Goal: Task Accomplishment & Management: Manage account settings

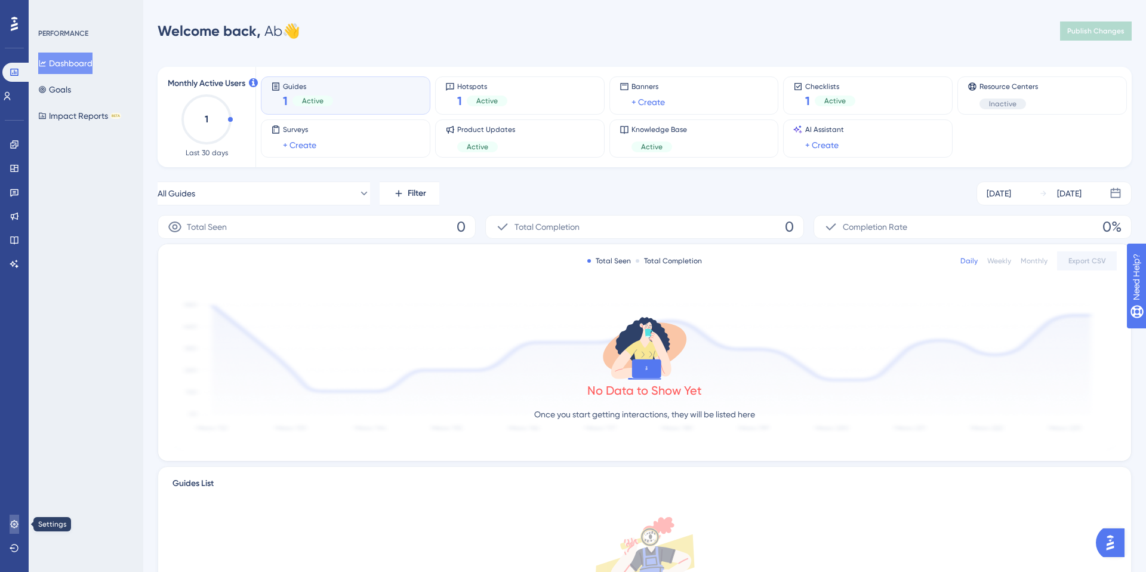
click at [13, 521] on icon at bounding box center [14, 524] width 8 height 8
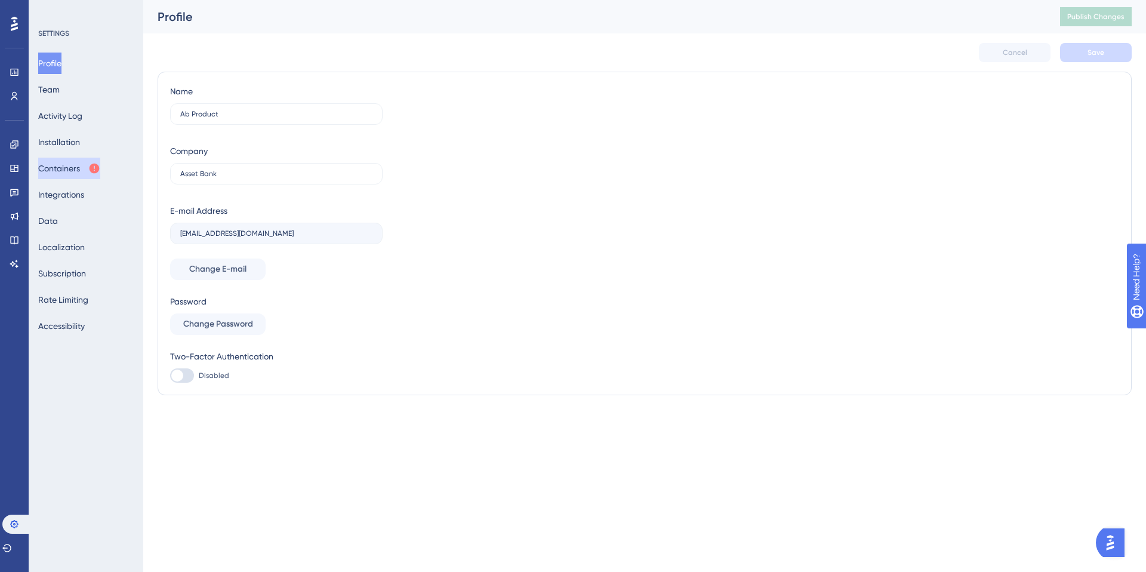
click at [72, 164] on button "Containers" at bounding box center [69, 168] width 62 height 21
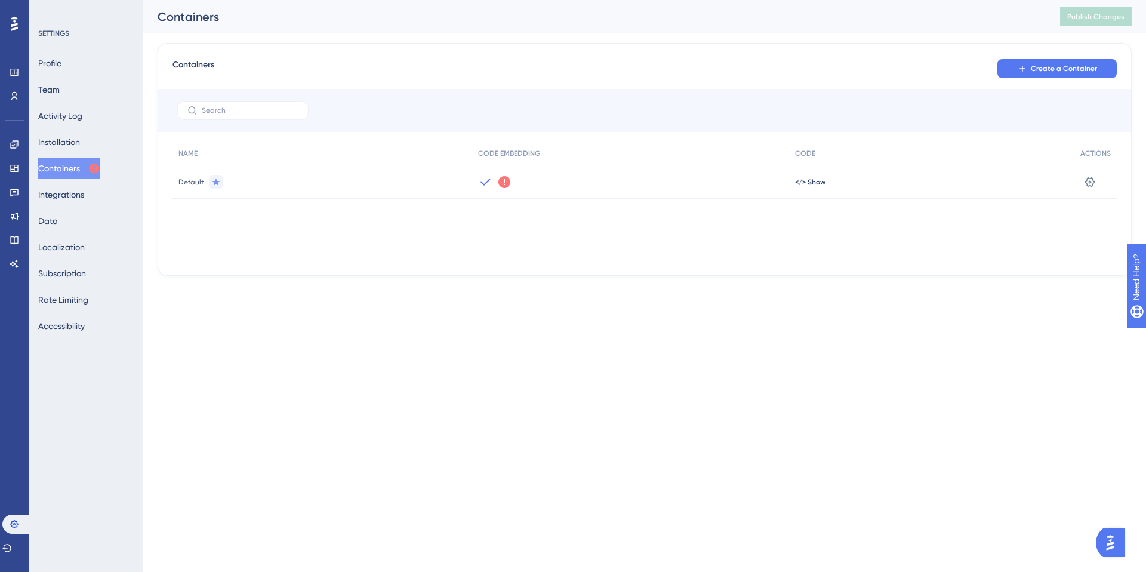
click at [504, 184] on icon at bounding box center [504, 182] width 14 height 14
click at [818, 184] on span "</> Show" at bounding box center [810, 182] width 30 height 10
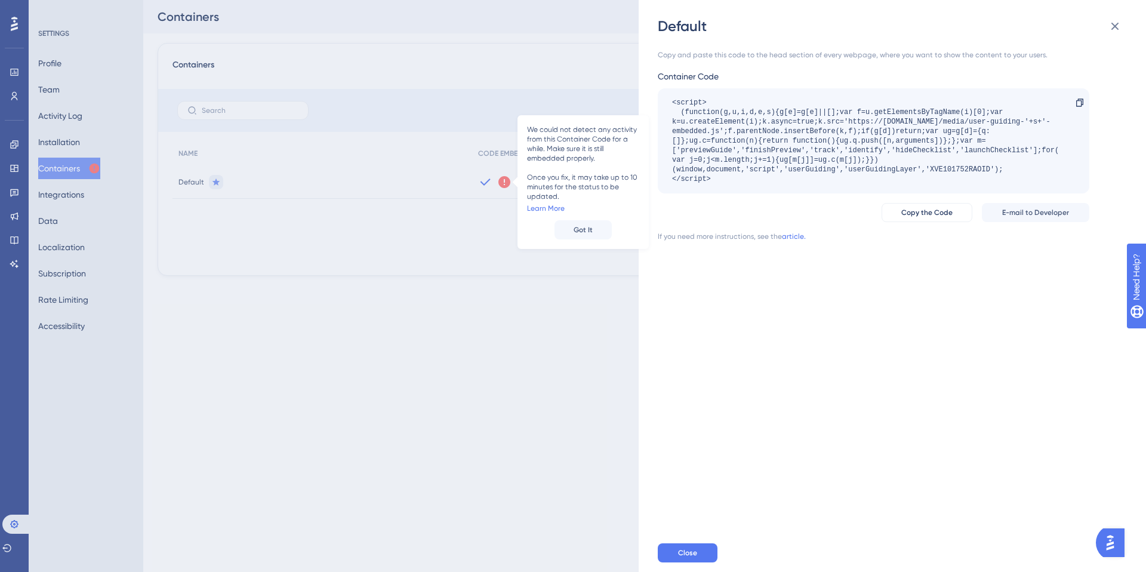
drag, startPoint x: 711, startPoint y: 180, endPoint x: 668, endPoint y: 101, distance: 89.4
click at [668, 101] on div "<script> (function(g,u,i,d,e,s){g[e]=g[e]||[];var f=u.getElementsByTagName(i)[0…" at bounding box center [873, 140] width 431 height 105
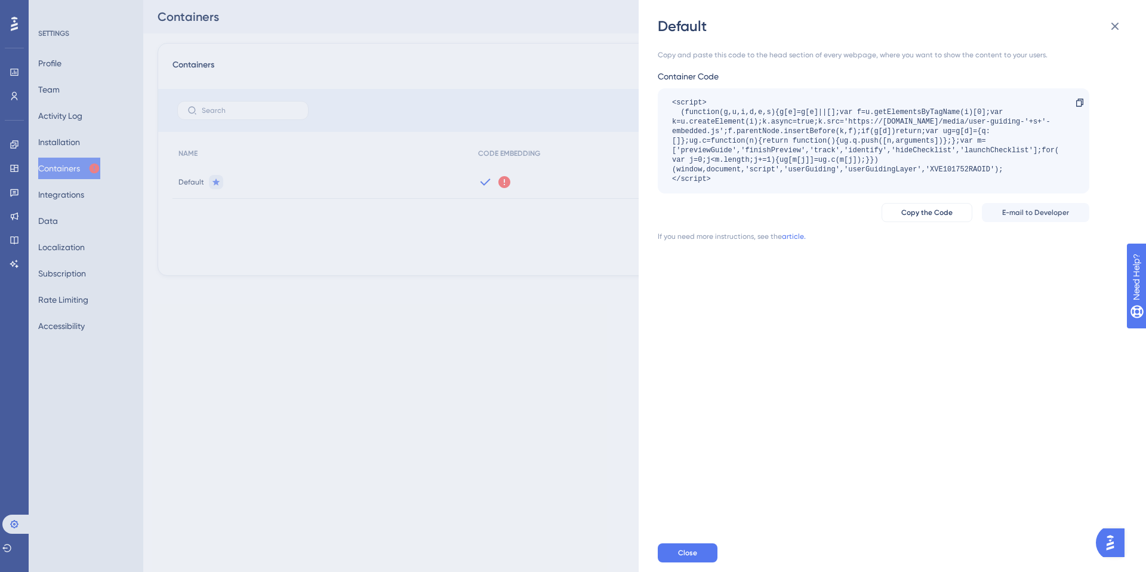
copy div "<script> (function(g,u,i,d,e,s){g[e]=g[e]||[];var f=u.getElementsByTagName(i)[0…"
click at [736, 149] on div "<script> (function(g,u,i,d,e,s){g[e]=g[e]||[];var f=u.getElementsByTagName(i)[0…" at bounding box center [867, 141] width 391 height 86
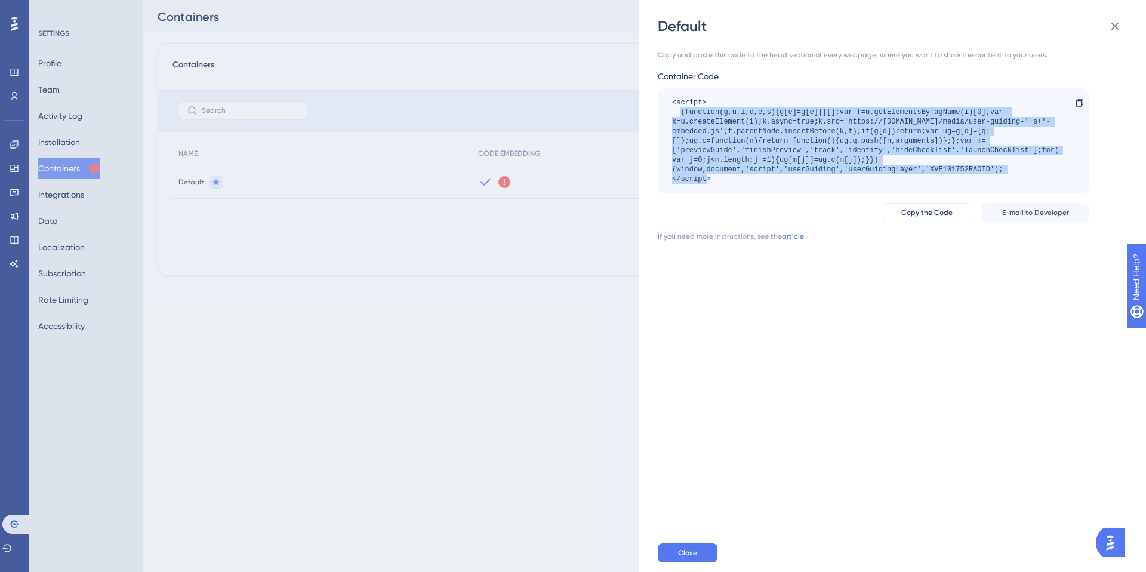
drag, startPoint x: 681, startPoint y: 110, endPoint x: 1010, endPoint y: 168, distance: 334.5
click at [1010, 168] on div "<script> (function(g,u,i,d,e,s){g[e]=g[e]||[];var f=u.getElementsByTagName(i)[0…" at bounding box center [867, 141] width 391 height 86
copy div "(function(g,u,i,d,e,s){g[e]=g[e]||[];var f=u.getElementsByTagName(i)[0];var k=u…"
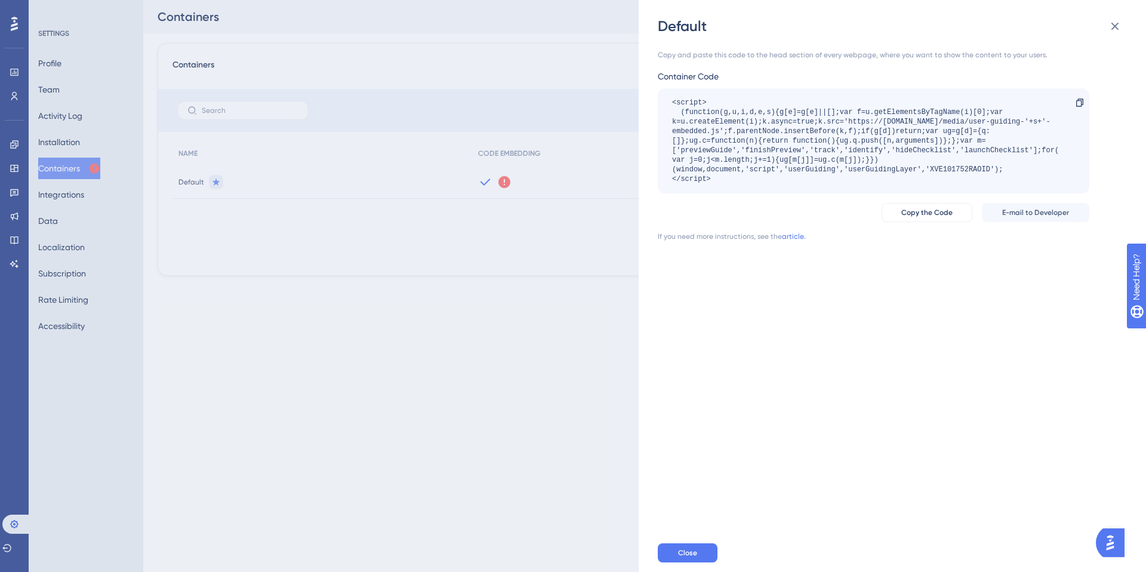
click at [414, 318] on div "Default Copy and paste this code to the head section of every webpage, where yo…" at bounding box center [573, 286] width 1146 height 572
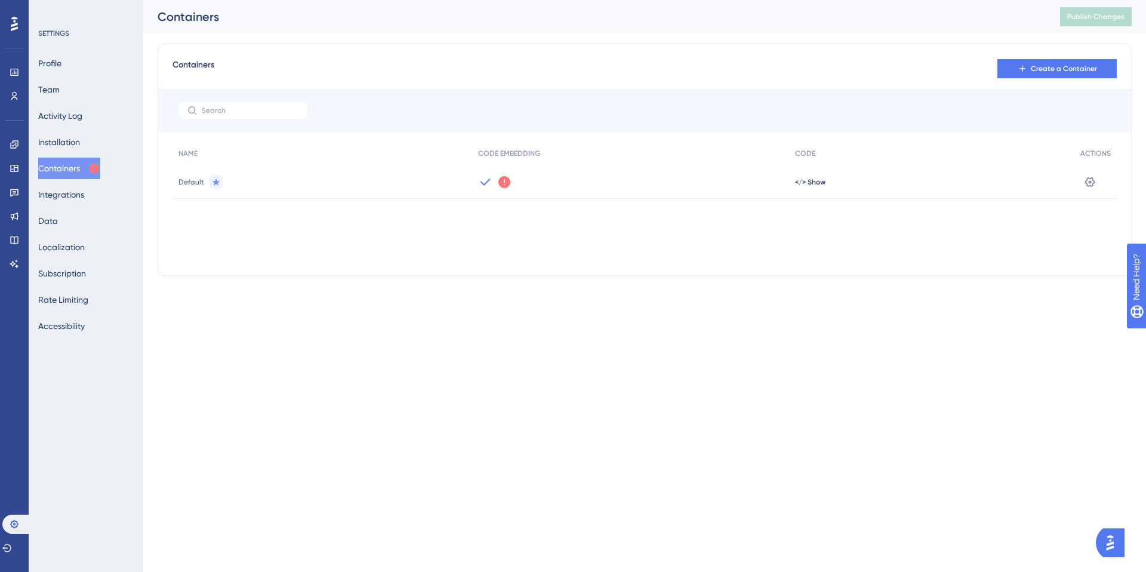
click at [501, 185] on icon at bounding box center [504, 182] width 12 height 12
click at [485, 182] on icon at bounding box center [485, 181] width 10 height 7
click at [505, 182] on icon at bounding box center [504, 182] width 12 height 12
click at [544, 314] on html "Performance Users Engagement Widgets Feedback Product Updates Knowledge Base AI…" at bounding box center [573, 157] width 1146 height 314
click at [13, 168] on icon at bounding box center [15, 169] width 10 height 10
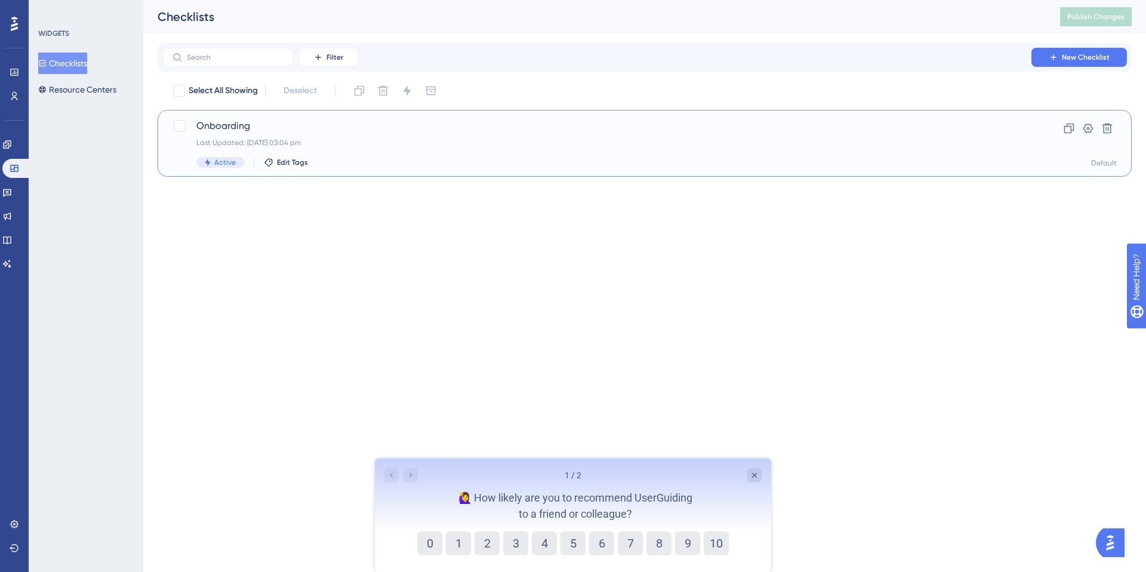
click at [553, 159] on div "Active Edit Tags" at bounding box center [596, 162] width 801 height 11
click at [1090, 127] on icon at bounding box center [1088, 128] width 12 height 12
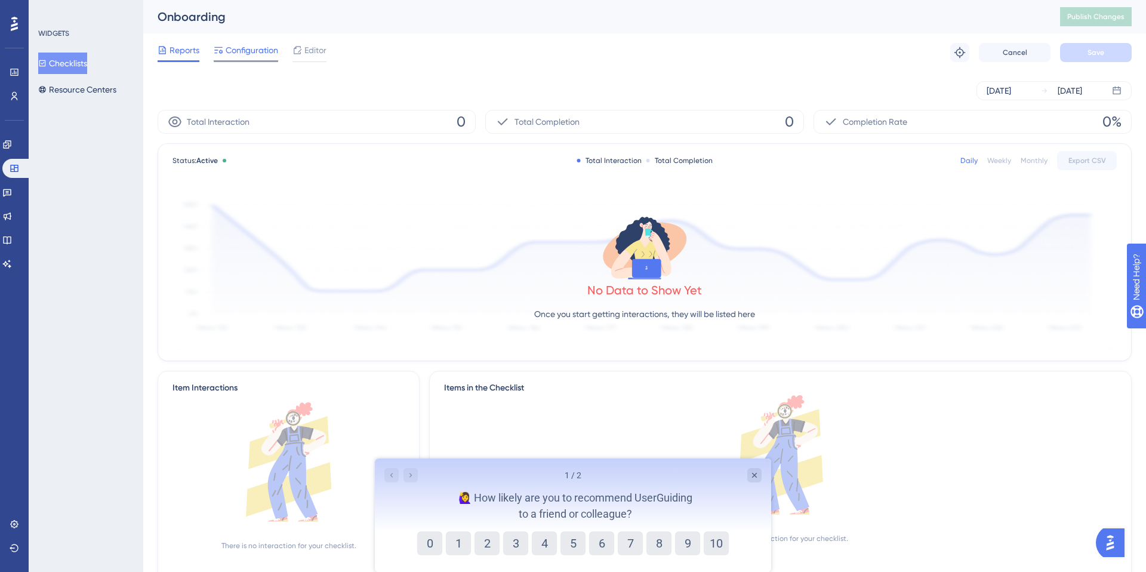
click at [258, 52] on span "Configuration" at bounding box center [252, 50] width 53 height 14
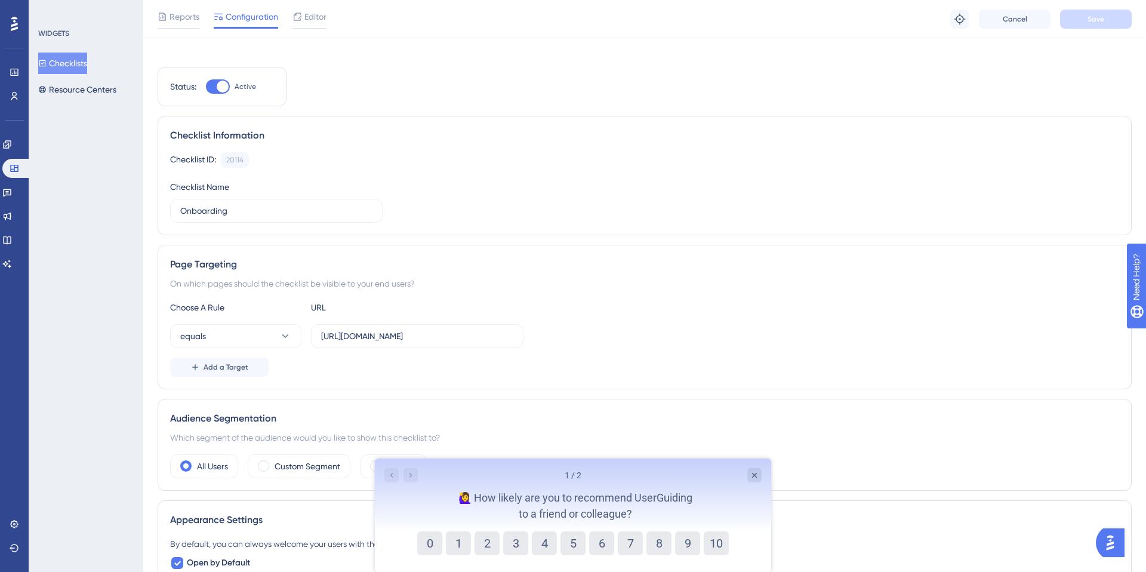
scroll to position [152, 0]
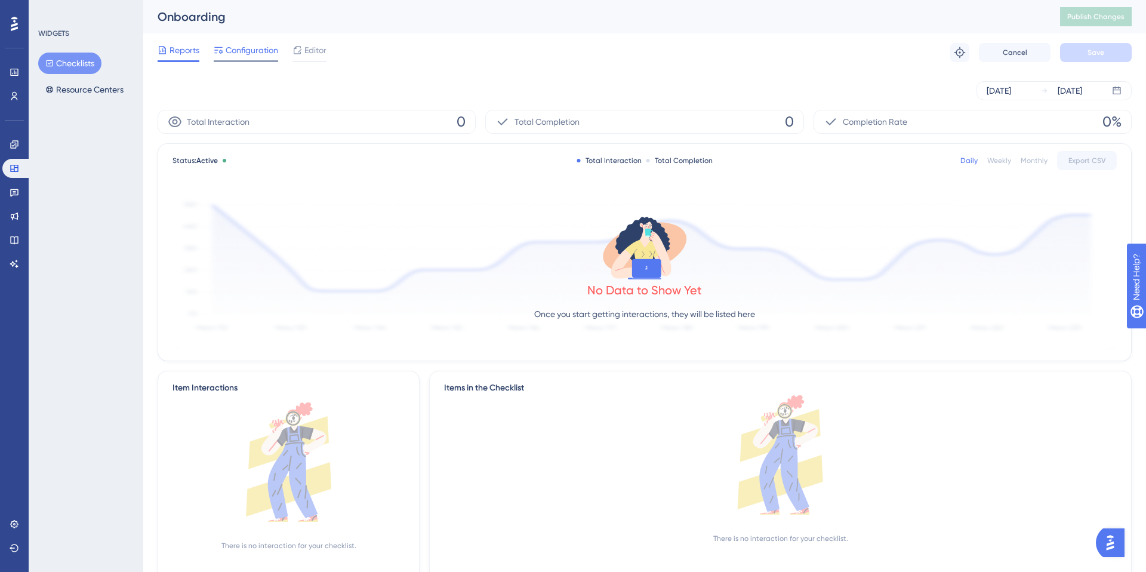
click at [261, 53] on span "Configuration" at bounding box center [252, 50] width 53 height 14
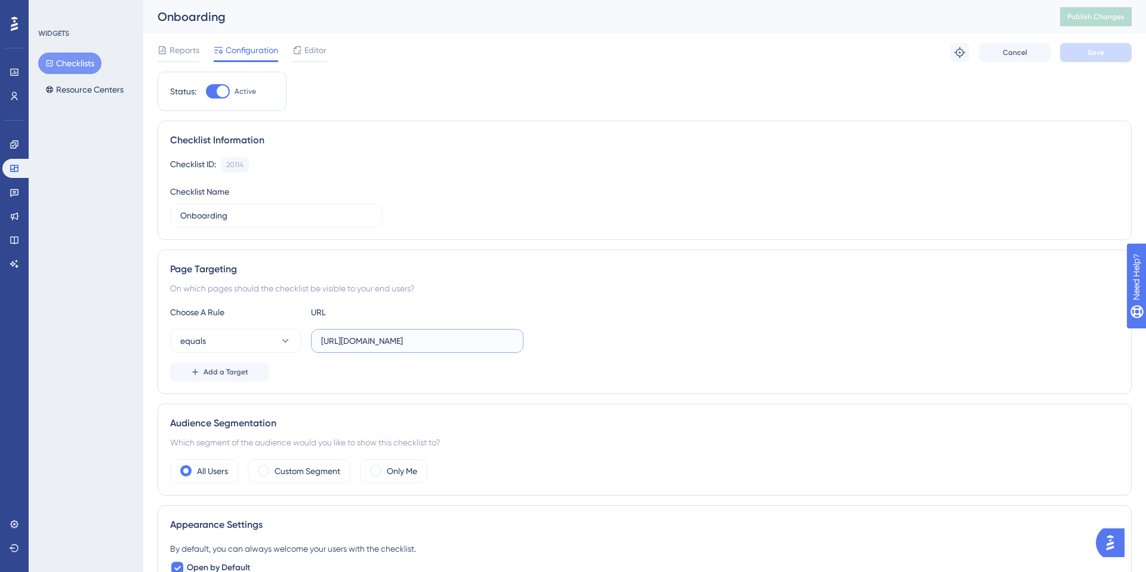
click at [377, 344] on input "https://csdemo.assetbank-server.com/assetbank-csdemo/action/viewDefaultHome?bro…" at bounding box center [417, 340] width 192 height 13
drag, startPoint x: 473, startPoint y: 341, endPoint x: 184, endPoint y: 337, distance: 288.3
click at [181, 337] on div "equals https://csdemo.assetbank-server.com/assetbank-csdemo/action/viewDefaultH…" at bounding box center [346, 341] width 353 height 24
drag, startPoint x: 608, startPoint y: 336, endPoint x: 581, endPoint y: 340, distance: 27.8
click at [608, 336] on div "equals https://csdemo.assetbank-server.com/assetbank-csdemo/action/viewDefaultH…" at bounding box center [644, 341] width 949 height 24
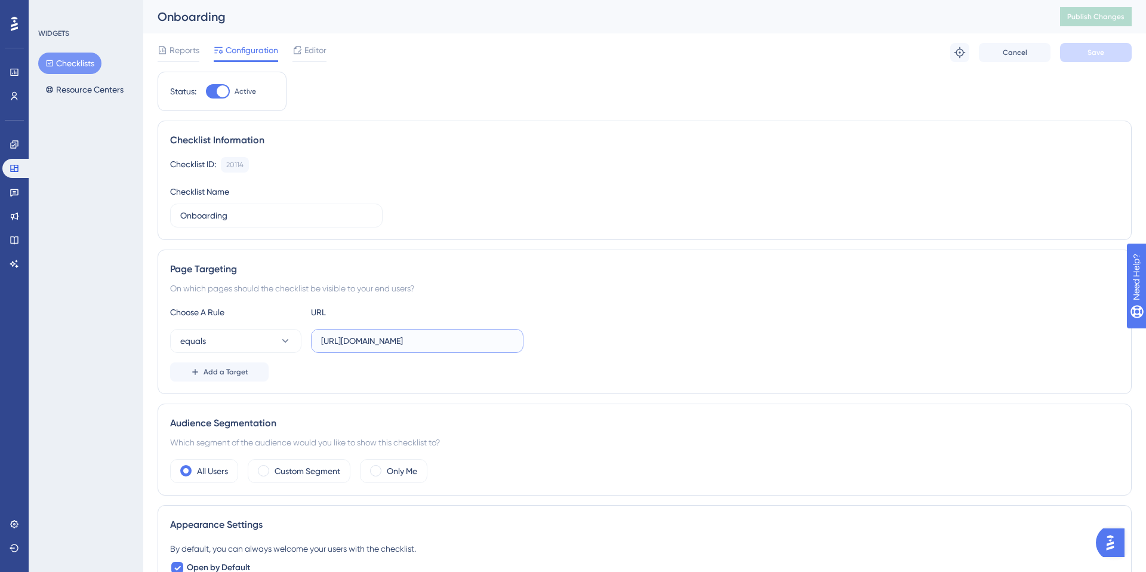
scroll to position [0, 215]
drag, startPoint x: 470, startPoint y: 340, endPoint x: 685, endPoint y: 337, distance: 215.5
click at [685, 337] on div "equals https://csdemo.assetbank-server.com/assetbank-csdemo/action/viewDefaultH…" at bounding box center [644, 341] width 949 height 24
click at [682, 337] on div "equals https://csdemo.assetbank-server.com/assetbank-csdemo/action/viewDefaultH…" at bounding box center [644, 341] width 949 height 24
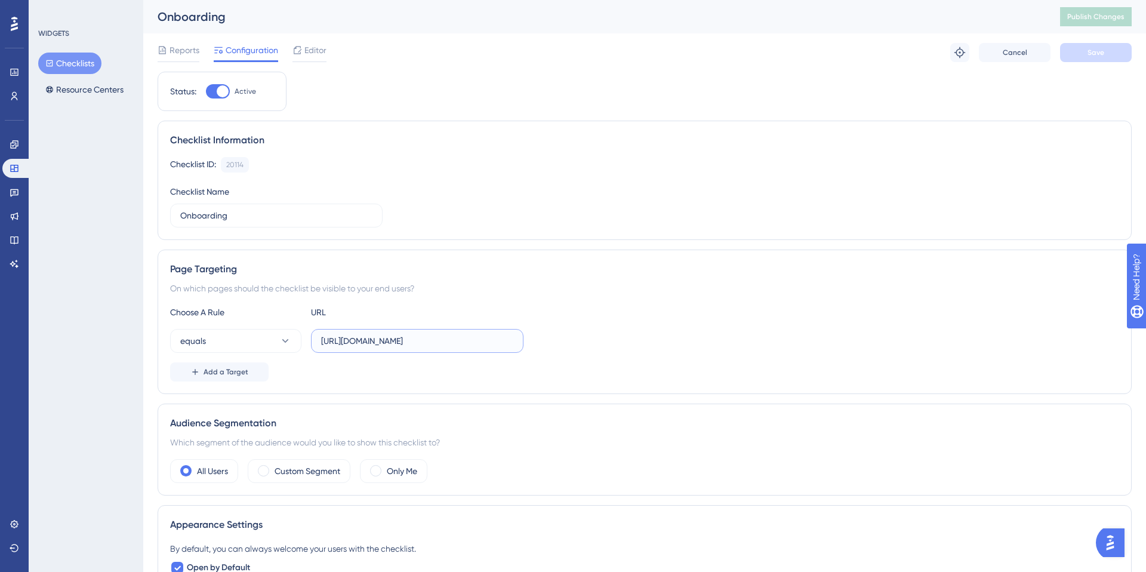
click at [409, 338] on input "https://csdemo.assetbank-server.com/assetbank-csdemo/action/viewDefaultHome?bro…" at bounding box center [417, 340] width 192 height 13
click at [228, 371] on span "Add a Target" at bounding box center [226, 372] width 45 height 10
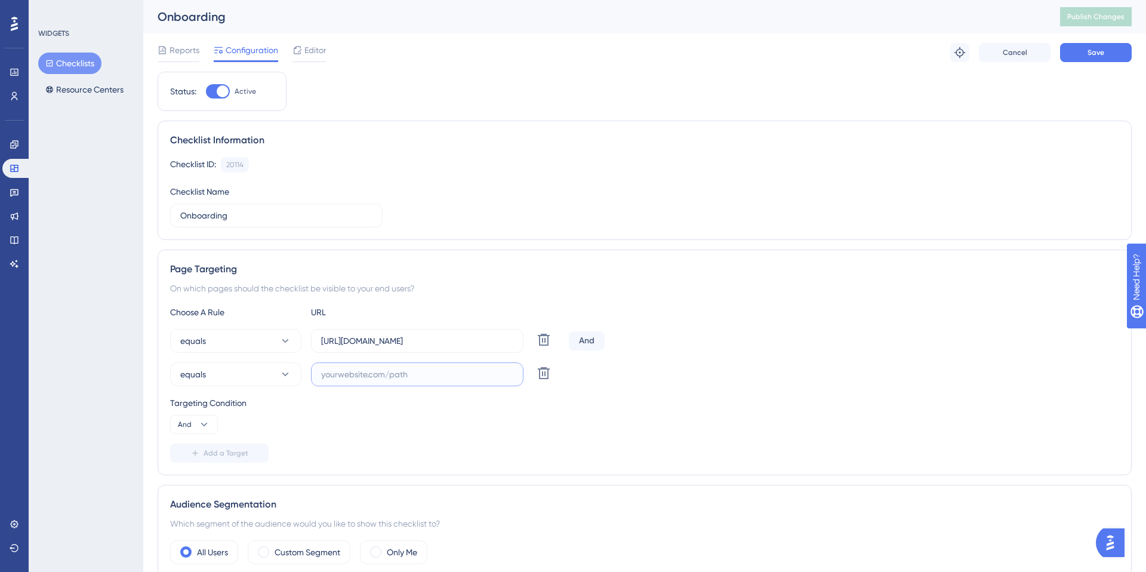
click at [375, 375] on input "text" at bounding box center [417, 374] width 192 height 13
click at [587, 343] on div "And" at bounding box center [587, 340] width 36 height 19
click at [590, 335] on div "And" at bounding box center [587, 340] width 36 height 19
click at [208, 423] on icon at bounding box center [204, 424] width 12 height 12
click at [196, 476] on div "Or Or" at bounding box center [194, 482] width 23 height 24
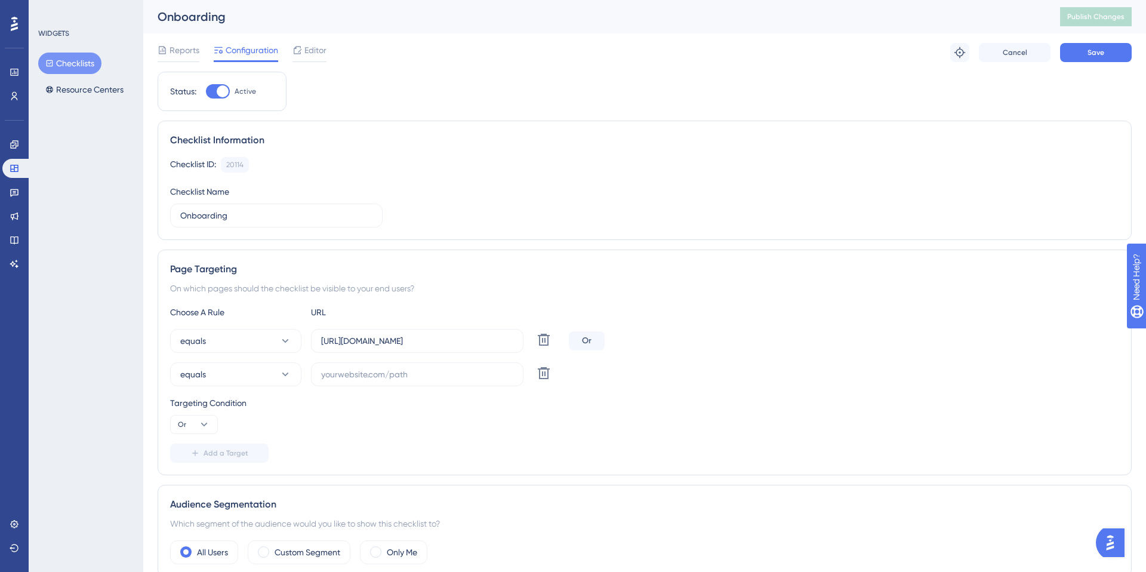
drag, startPoint x: 479, startPoint y: 442, endPoint x: 474, endPoint y: 437, distance: 6.8
click at [479, 441] on div "Choose A Rule URL equals https://csdemo.assetbank-server.com/assetbank-csdemo/a…" at bounding box center [644, 384] width 949 height 158
click at [403, 377] on input "text" at bounding box center [417, 374] width 192 height 13
paste input "https://csdemo.assetbank-server.com/assetbank-csdemo/action/viewDefaultHome?bro…"
drag, startPoint x: 411, startPoint y: 373, endPoint x: 177, endPoint y: 360, distance: 233.7
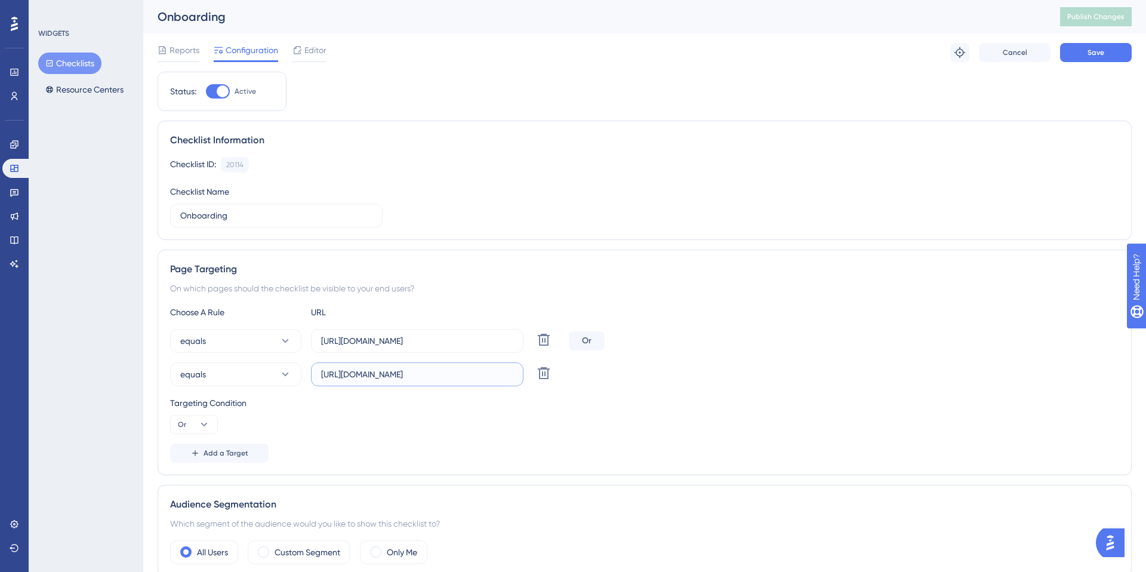
click at [177, 360] on div "equals https://csdemo.assetbank-server.com/assetbank-csdemo/action/viewDefaultH…" at bounding box center [644, 357] width 949 height 57
click at [284, 373] on icon at bounding box center [285, 374] width 12 height 12
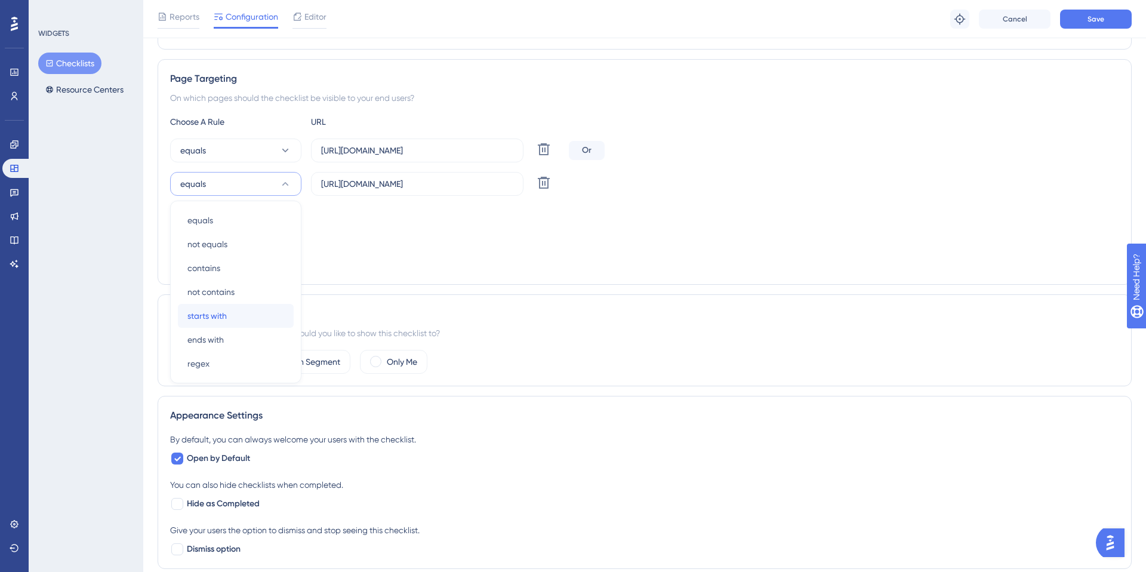
click at [215, 314] on span "starts with" at bounding box center [206, 316] width 39 height 14
click at [362, 190] on label "https://csdemo.assetbank-server.com/assetbank-csdemo/action/viewDefaultHome?bro…" at bounding box center [417, 184] width 212 height 24
click at [362, 190] on input "https://csdemo.assetbank-server.com/assetbank-csdemo/action/viewDefaultHome?bro…" at bounding box center [417, 183] width 192 height 13
click at [362, 190] on label "https://csdemo.assetbank-server.com/assetbank-csdemo/action/viewDefaultHome?bro…" at bounding box center [417, 184] width 212 height 24
click at [362, 190] on input "https://csdemo.assetbank-server.com/assetbank-csdemo/action/viewDefaultHome?bro…" at bounding box center [417, 183] width 192 height 13
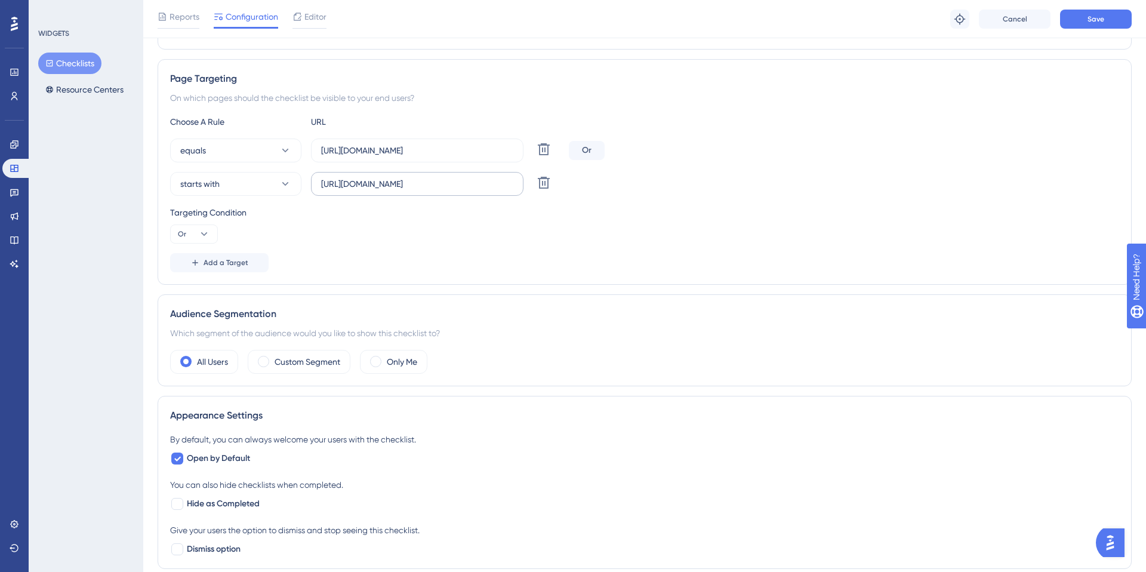
click at [362, 190] on label "https://csdemo.assetbank-server.com/assetbank-csdemo/action/viewDefaultHome?bro…" at bounding box center [417, 184] width 212 height 24
click at [362, 190] on input "https://csdemo.assetbank-server.com/assetbank-csdemo/action/viewDefaultHome?bro…" at bounding box center [417, 183] width 192 height 13
click at [362, 183] on input "https://csdemo.assetbank-server.com/assetbank-csdemo/action/viewDefaultHome?bro…" at bounding box center [417, 183] width 192 height 13
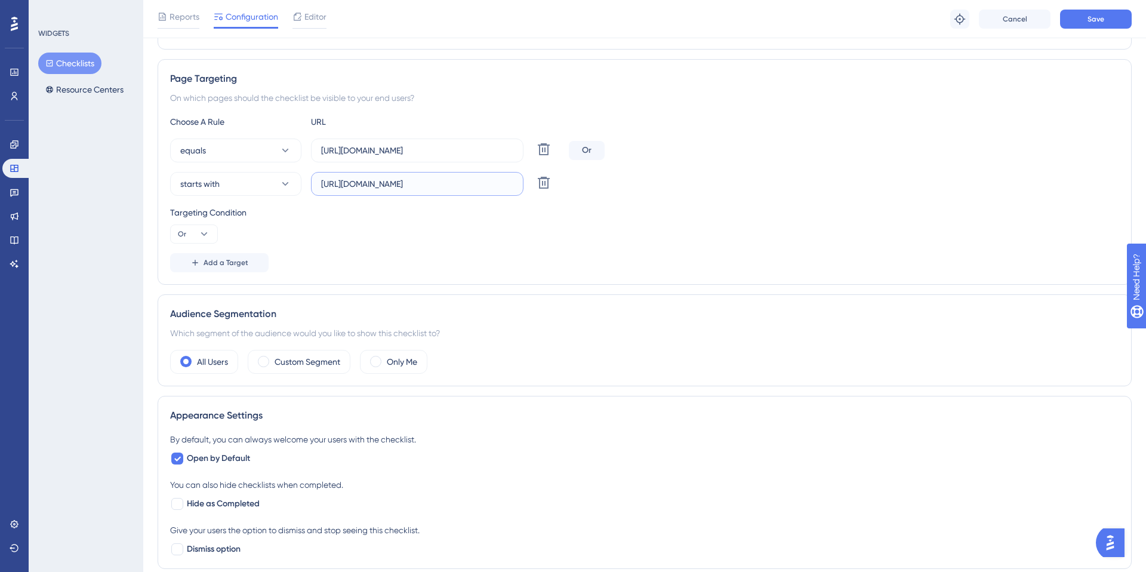
paste input "test-userguiding.assetbank.app/assetbank-test-userguiding/action/viewDefaultHome"
type input "https://test-userguiding.assetbank.app/assetbank-test-userguiding/action/viewDe…"
click at [541, 237] on div "Targeting Condition Or" at bounding box center [644, 224] width 949 height 38
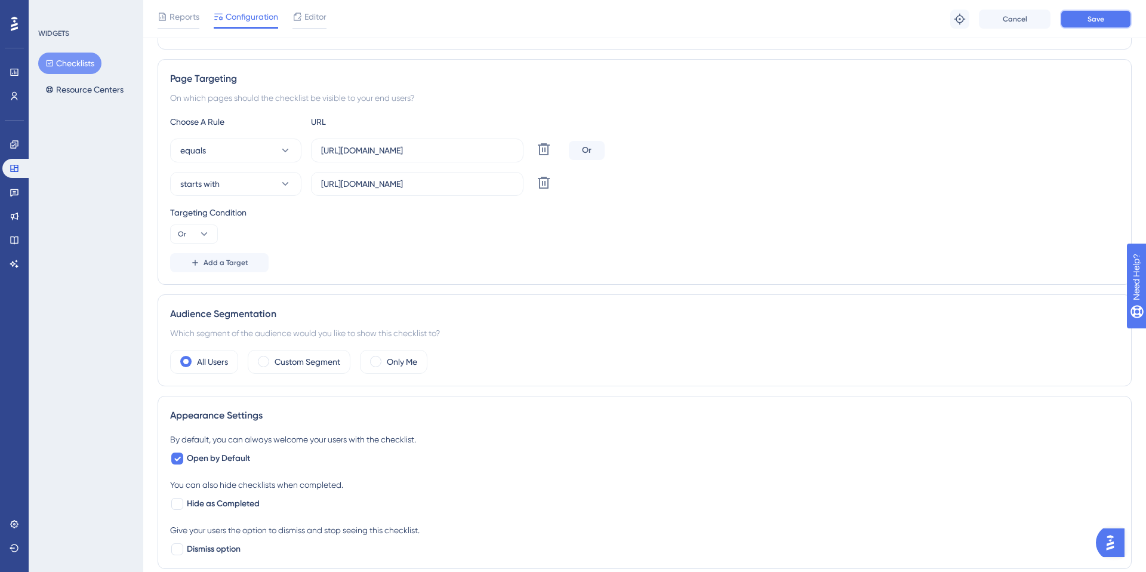
click at [1097, 19] on span "Save" at bounding box center [1095, 19] width 17 height 10
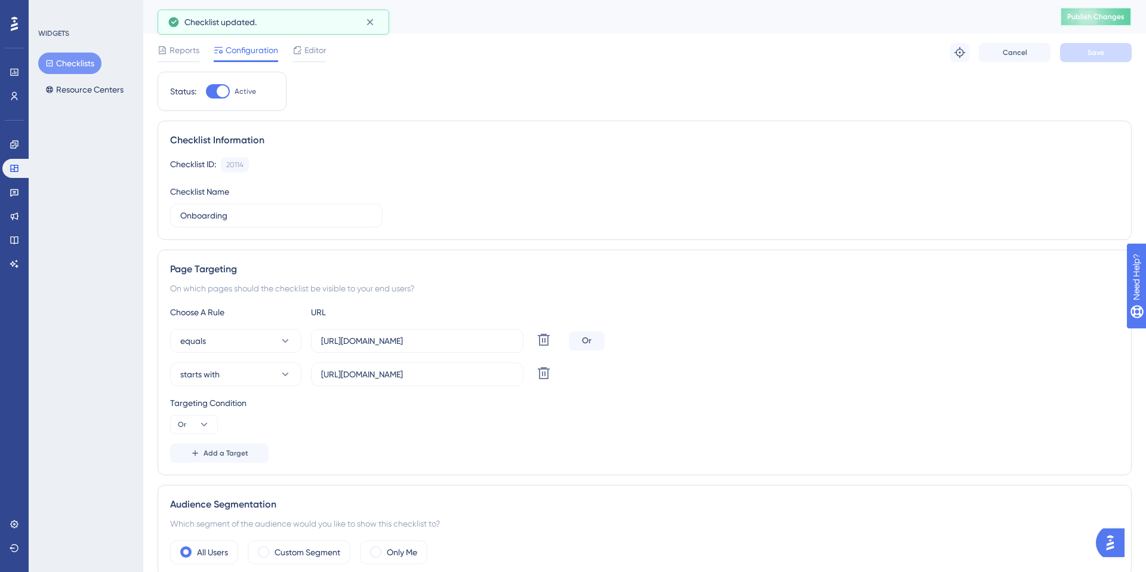
click at [1070, 23] on button "Publish Changes" at bounding box center [1096, 16] width 72 height 19
click at [76, 67] on button "Checklists" at bounding box center [69, 63] width 63 height 21
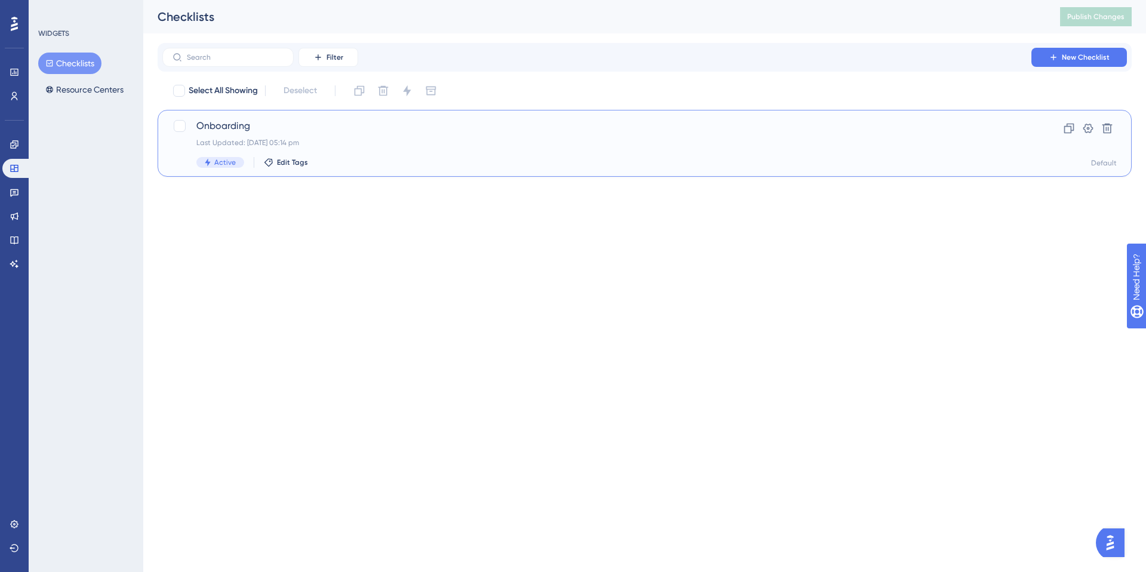
click at [353, 150] on div "Onboarding Last Updated: 14 Oct 2025 05:14 pm Active Edit Tags" at bounding box center [596, 143] width 801 height 49
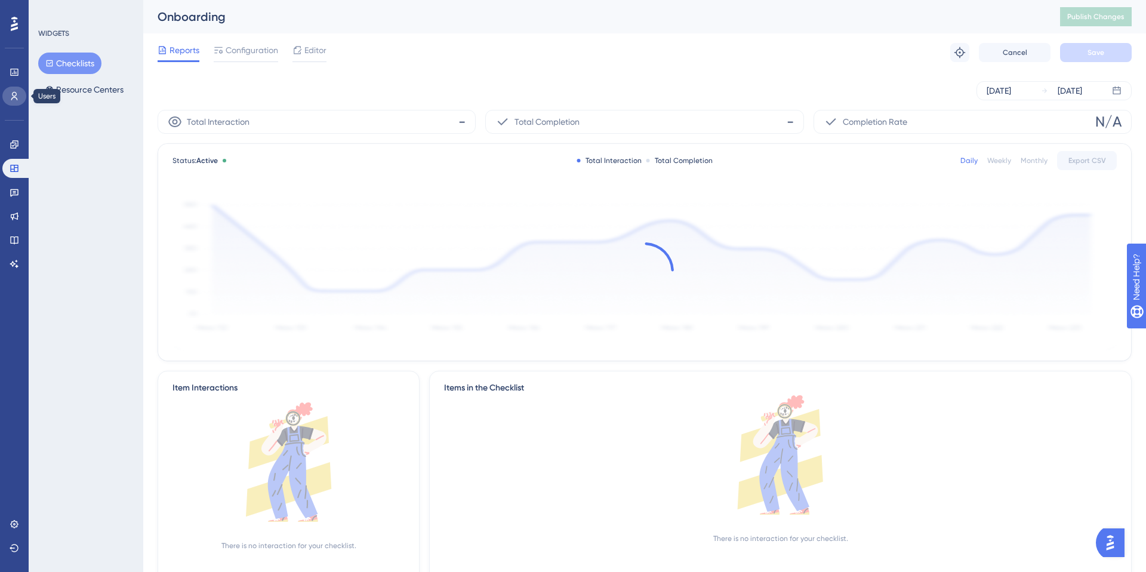
click at [15, 97] on icon at bounding box center [14, 96] width 7 height 8
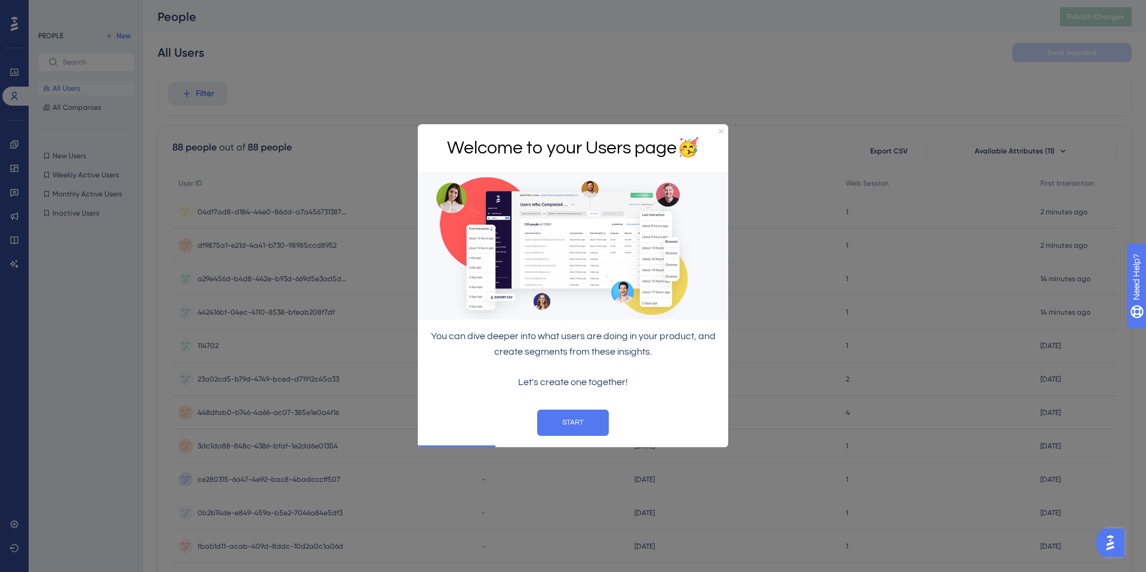
click at [719, 130] on icon "Close Preview" at bounding box center [721, 131] width 5 height 5
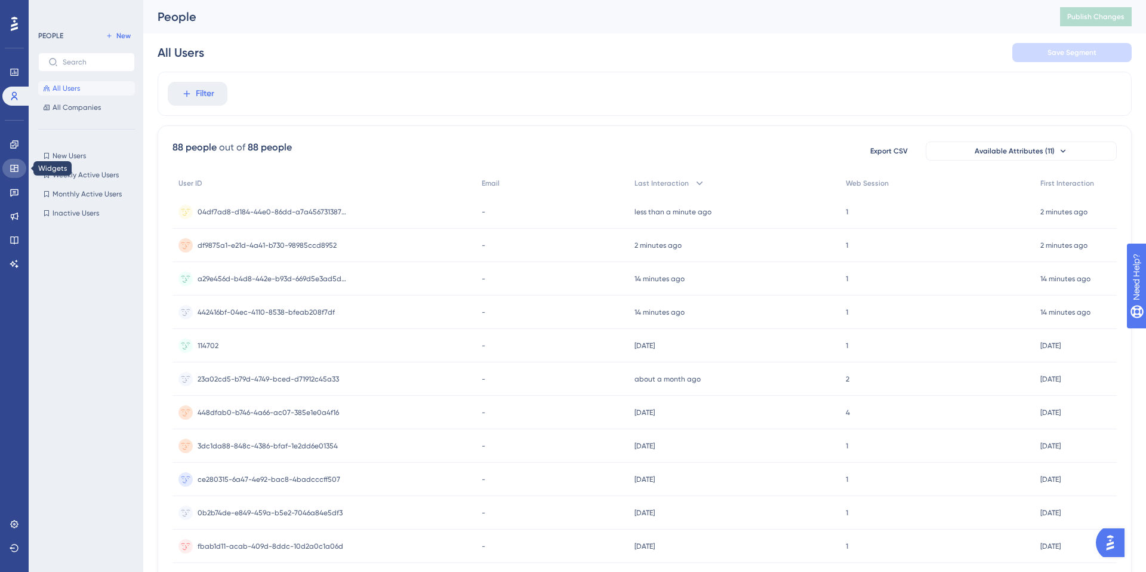
click at [15, 168] on icon at bounding box center [15, 169] width 10 height 10
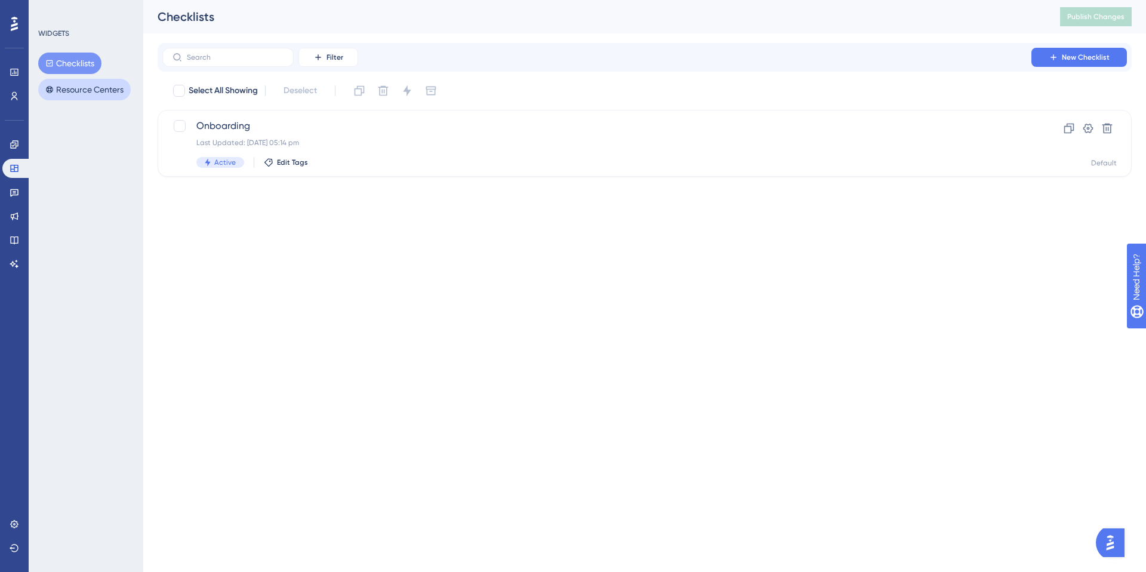
click at [81, 92] on button "Resource Centers" at bounding box center [84, 89] width 93 height 21
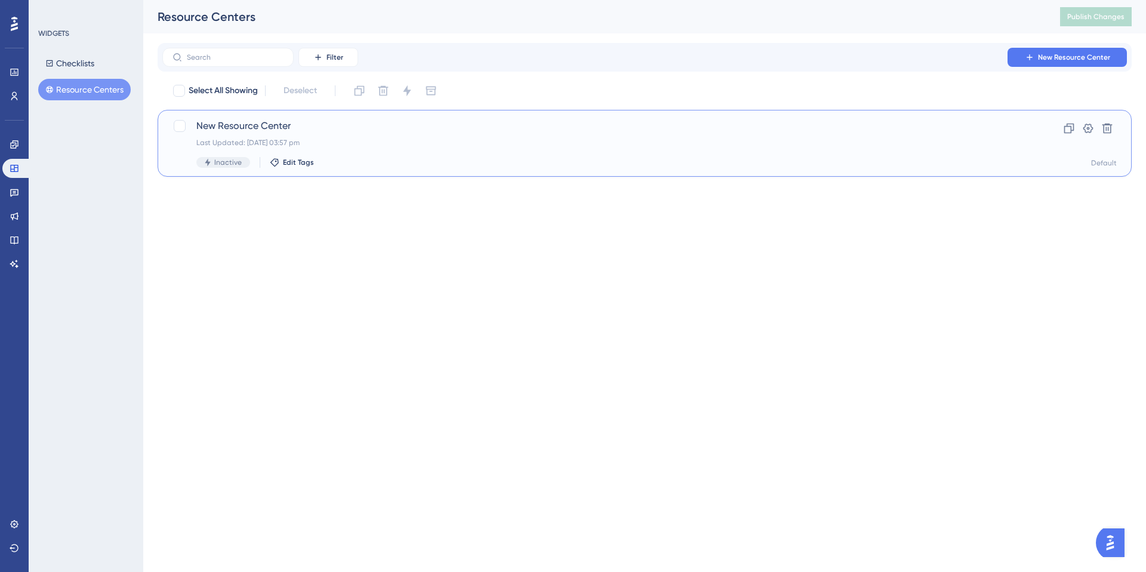
click at [333, 133] on div "New Resource Center Last Updated: 09 Oct 2025 03:57 pm Inactive Edit Tags" at bounding box center [596, 143] width 801 height 49
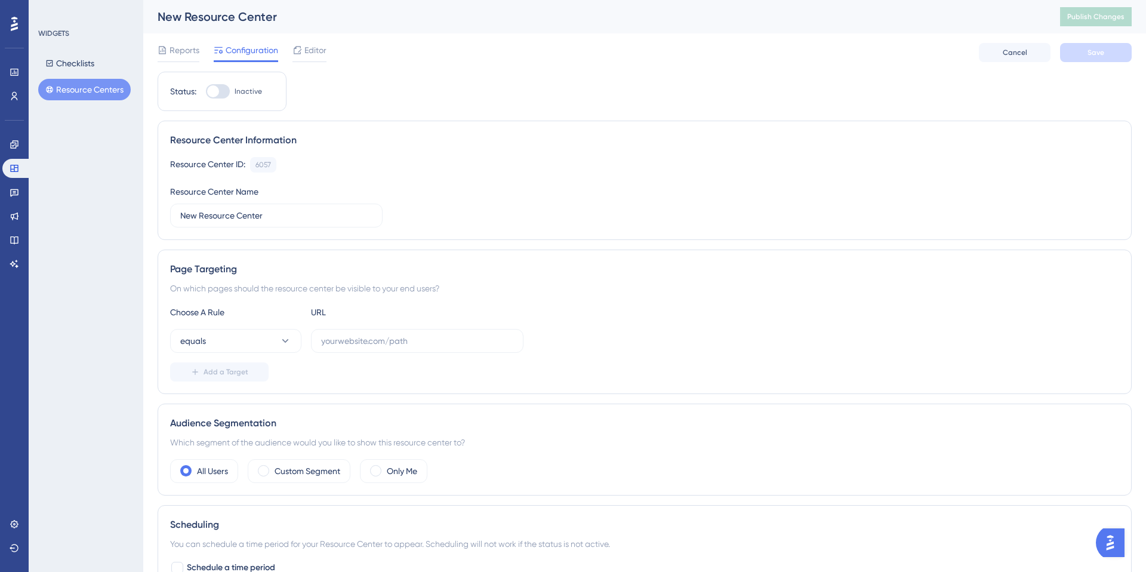
click at [91, 201] on div "WIDGETS Checklists Resource Centers" at bounding box center [86, 286] width 115 height 572
click at [54, 39] on div "WIDGETS Checklists Resource Centers" at bounding box center [86, 65] width 97 height 72
click at [18, 168] on icon at bounding box center [14, 168] width 8 height 7
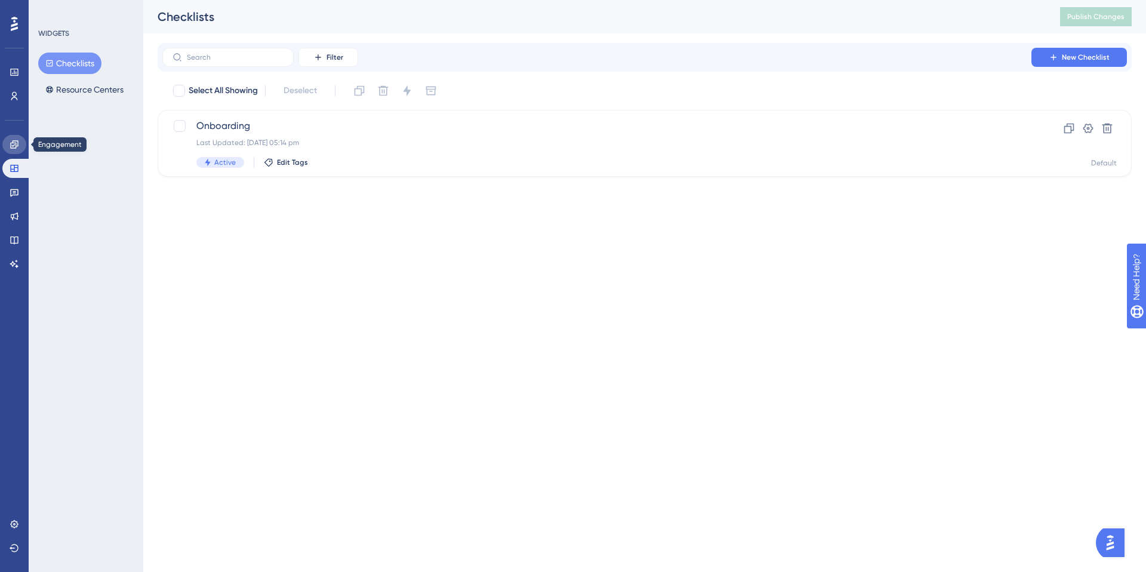
click at [13, 145] on icon at bounding box center [15, 145] width 10 height 10
click at [13, 162] on link at bounding box center [14, 168] width 24 height 19
click at [16, 140] on icon at bounding box center [14, 144] width 8 height 8
click at [17, 164] on icon at bounding box center [15, 169] width 10 height 10
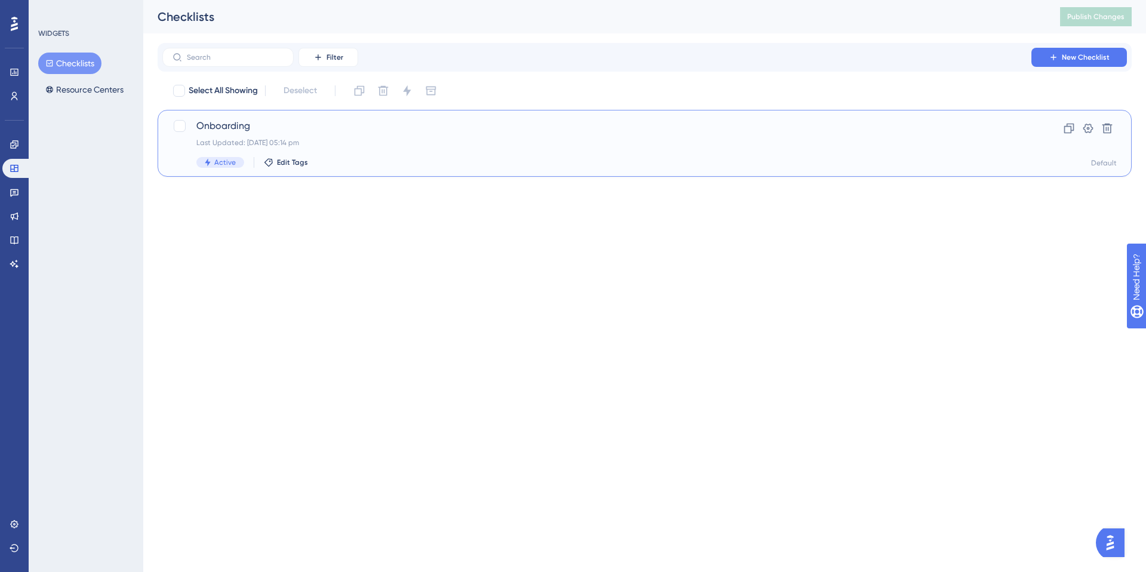
click at [381, 138] on div "Last Updated: 14 Oct 2025 05:14 pm" at bounding box center [596, 143] width 801 height 10
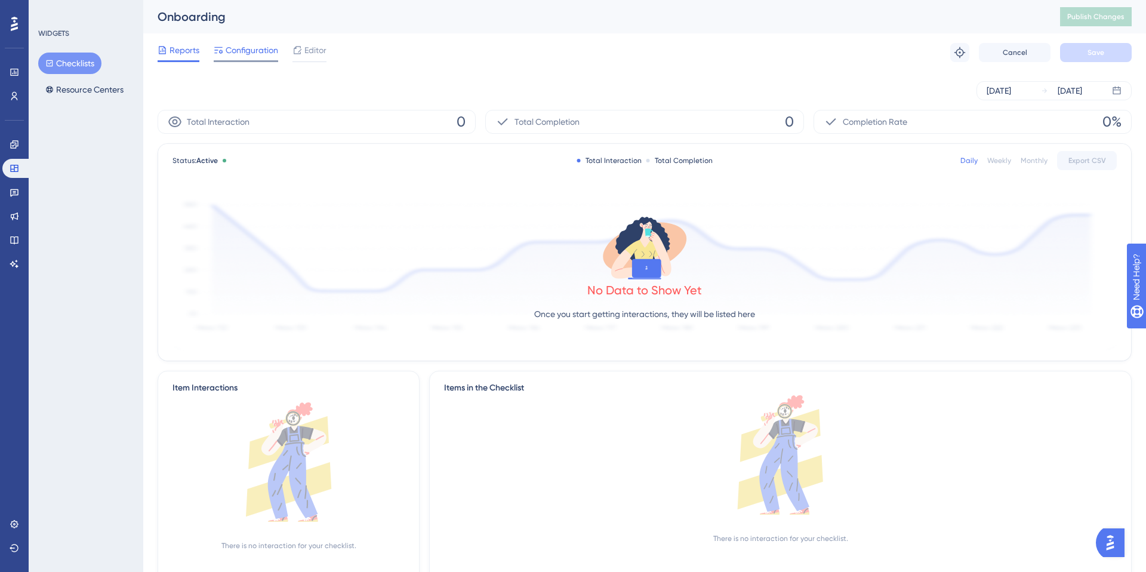
click at [230, 48] on span "Configuration" at bounding box center [252, 50] width 53 height 14
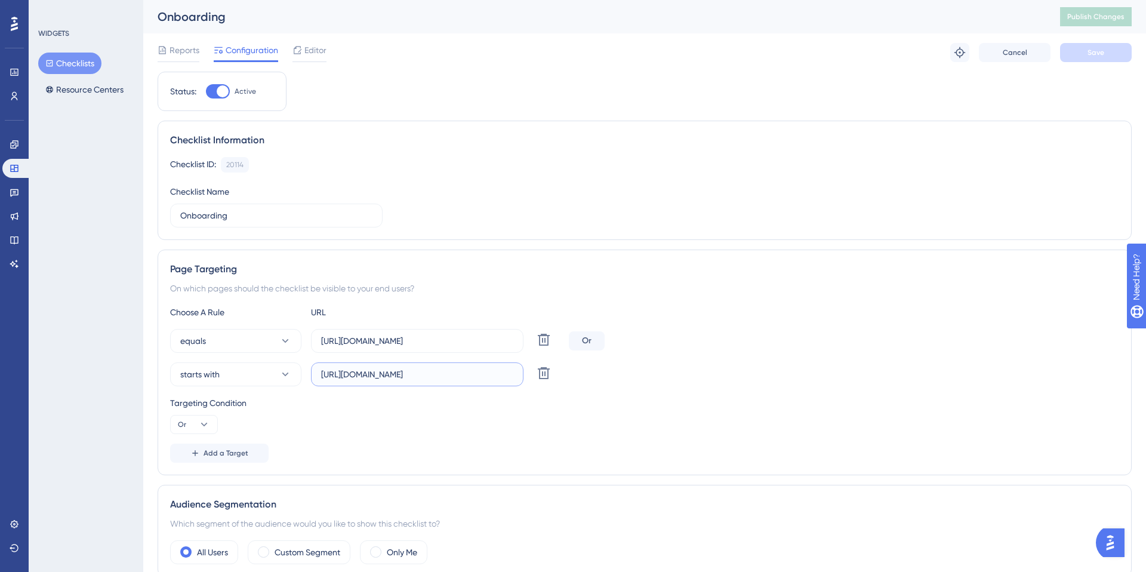
click at [394, 377] on input "https://test-userguiding.assetbank.app/assetbank-test-userguiding/action/viewDe…" at bounding box center [417, 374] width 192 height 13
click at [545, 371] on icon at bounding box center [544, 373] width 14 height 14
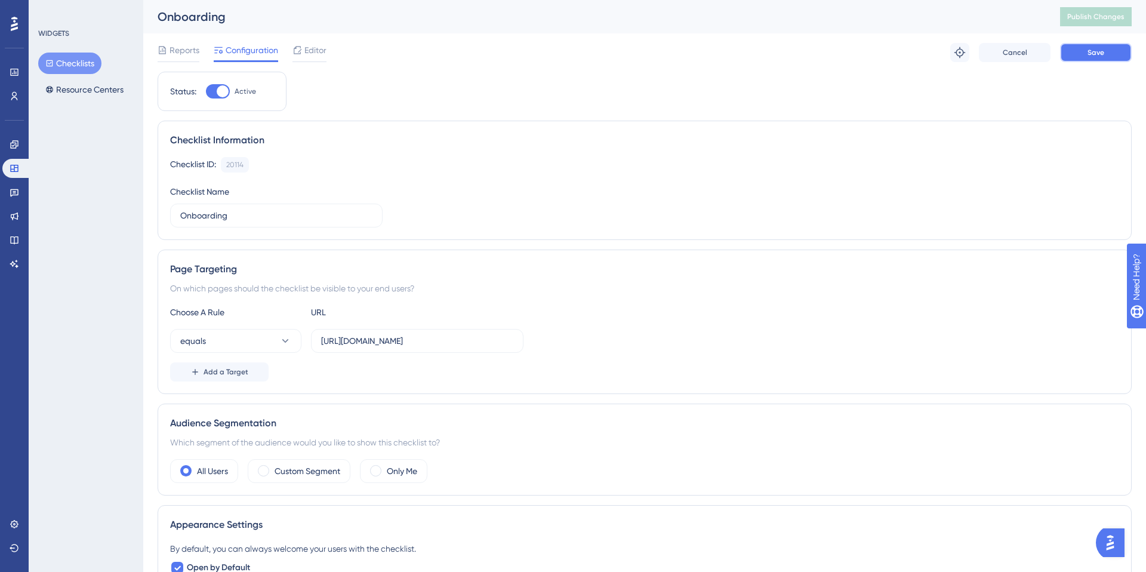
click at [1103, 46] on button "Save" at bounding box center [1096, 52] width 72 height 19
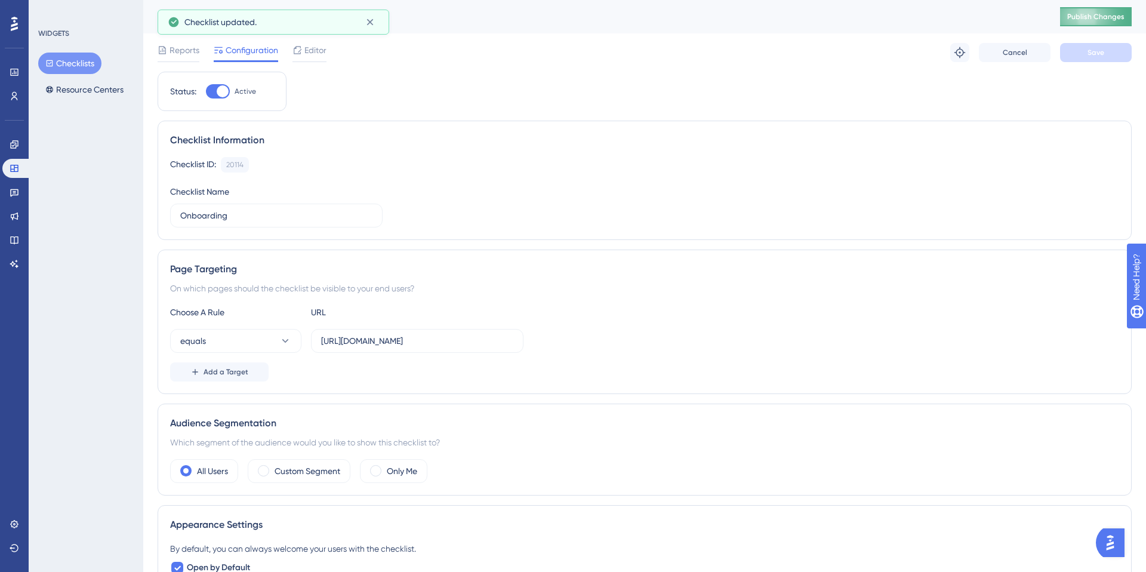
click at [1086, 21] on span "Publish Changes" at bounding box center [1095, 17] width 57 height 10
click at [10, 165] on icon at bounding box center [15, 169] width 10 height 10
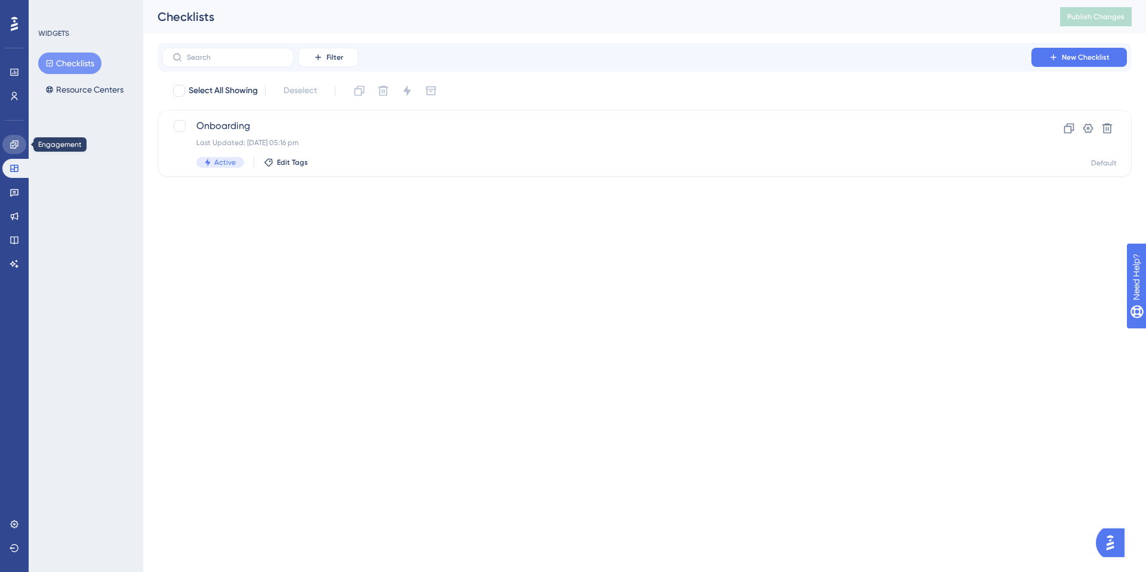
click at [14, 150] on link at bounding box center [14, 144] width 24 height 19
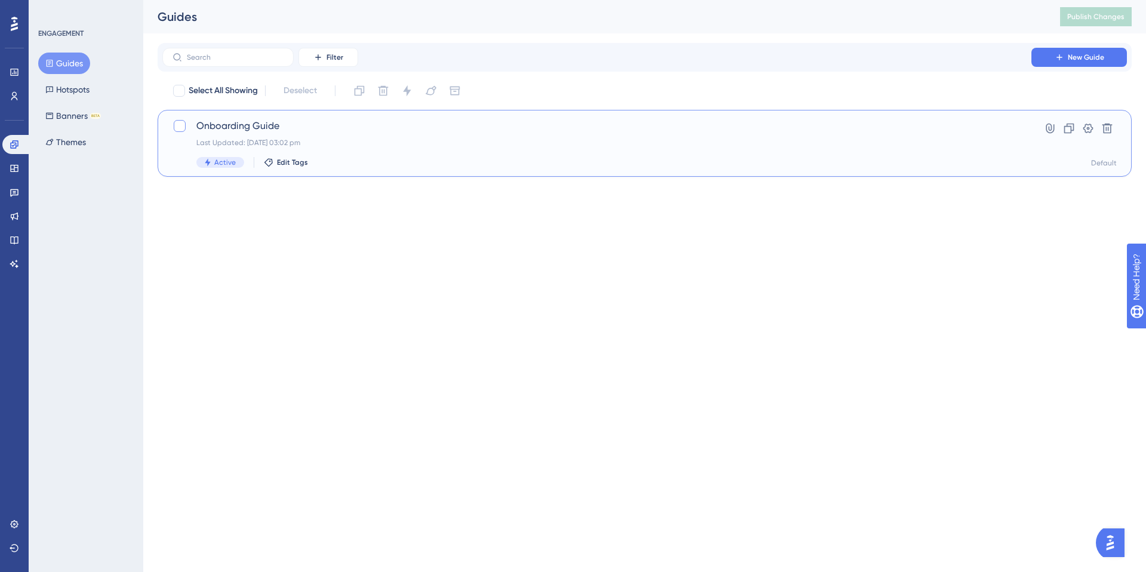
click at [178, 124] on div at bounding box center [180, 126] width 12 height 12
checkbox input "true"
click at [178, 124] on icon at bounding box center [179, 126] width 7 height 10
checkbox input "false"
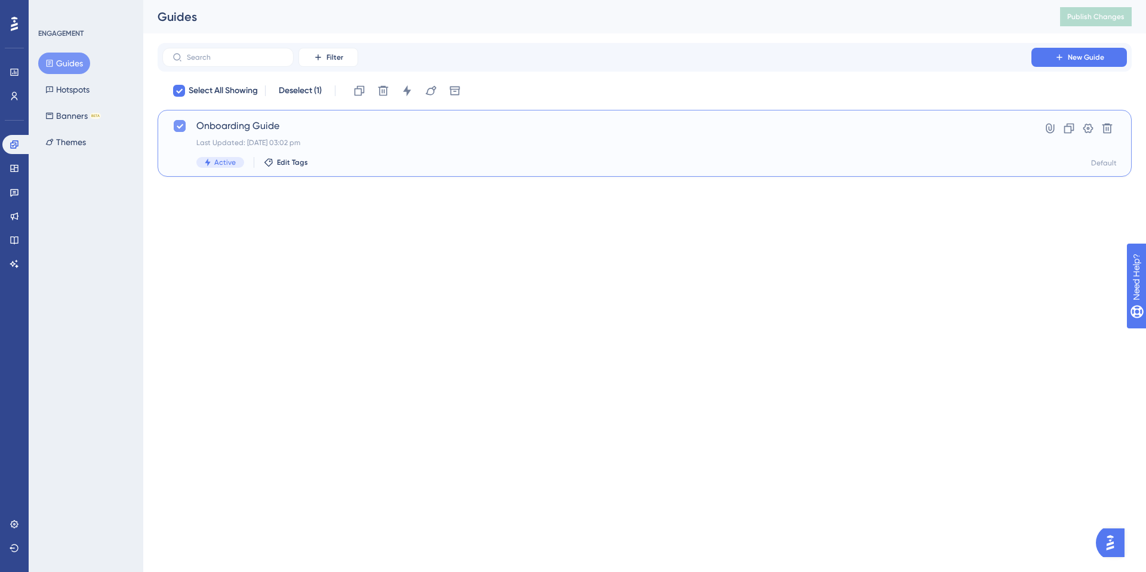
checkbox input "false"
click at [528, 141] on div "Last Updated: 11 Jun 2025 03:02 pm" at bounding box center [596, 143] width 801 height 10
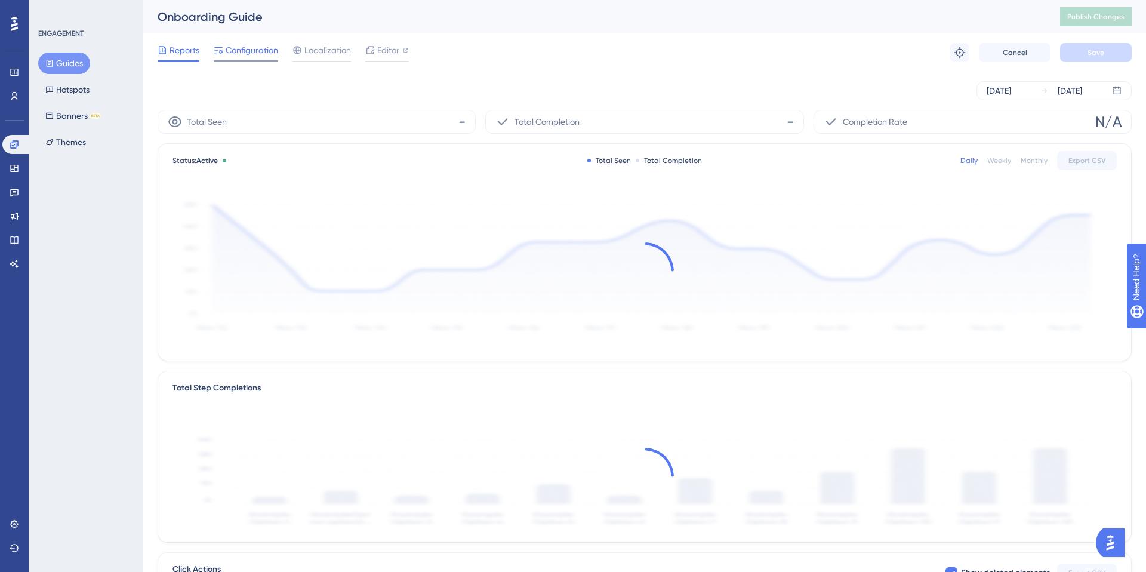
click at [246, 48] on span "Configuration" at bounding box center [252, 50] width 53 height 14
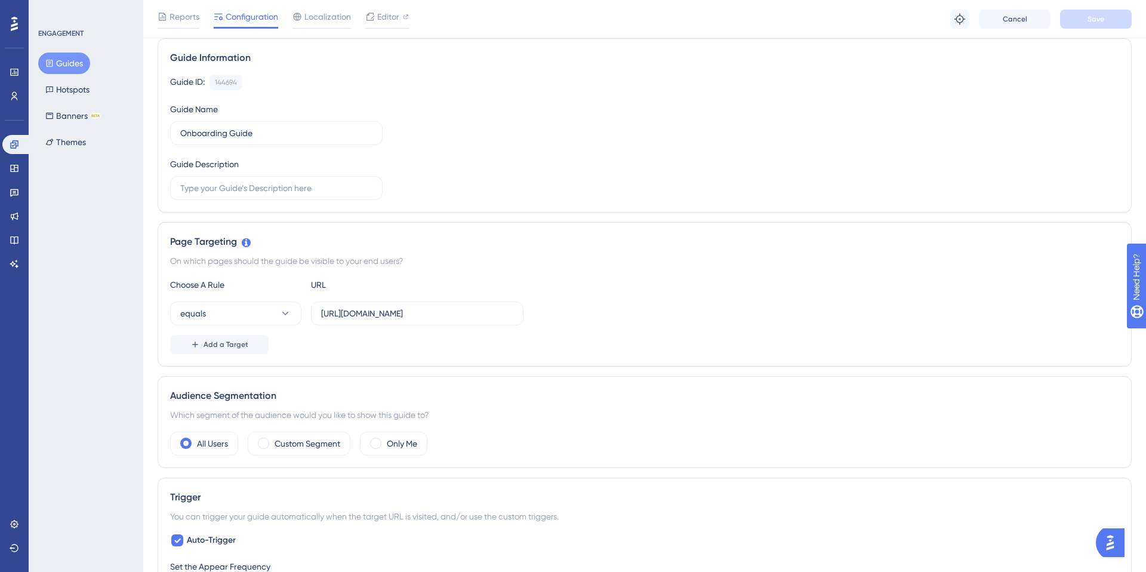
scroll to position [88, 0]
click at [238, 341] on span "Add a Target" at bounding box center [226, 343] width 45 height 10
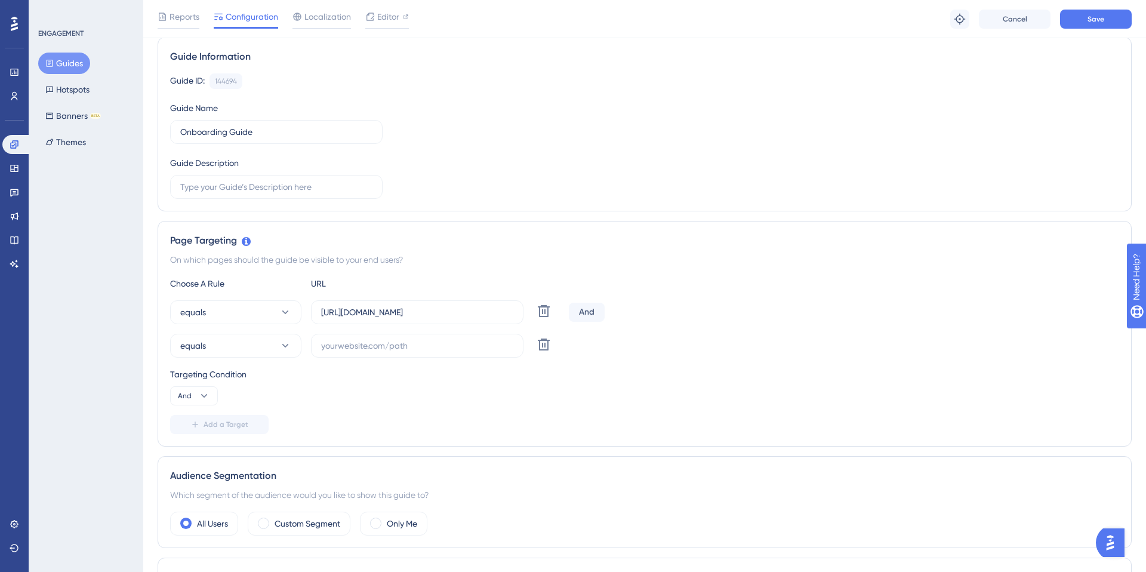
click at [595, 315] on div "And" at bounding box center [587, 312] width 36 height 19
click at [542, 347] on icon at bounding box center [544, 344] width 12 height 12
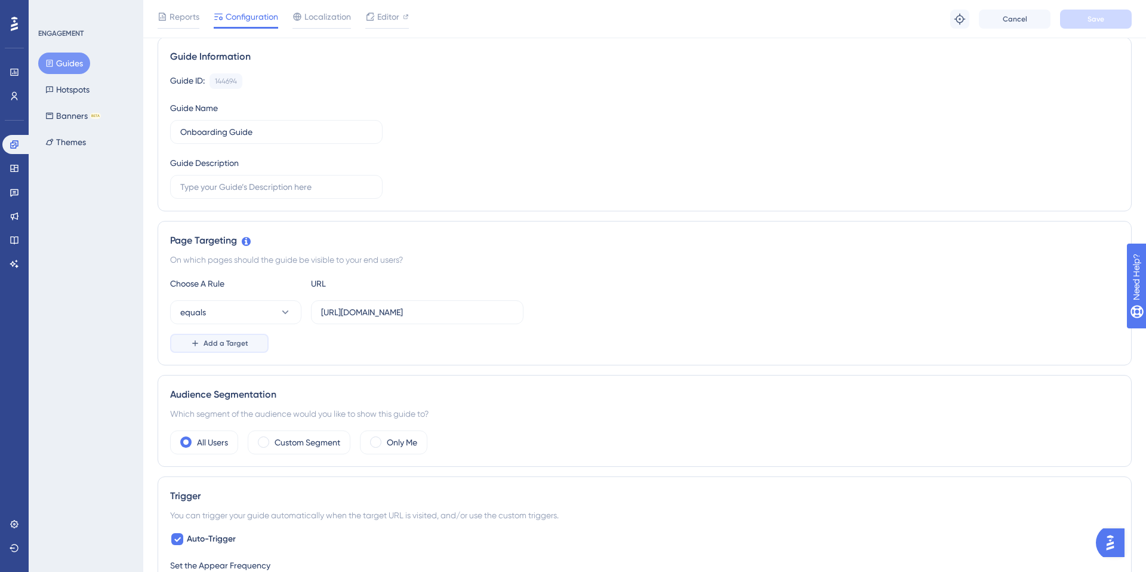
click at [210, 349] on button "Add a Target" at bounding box center [219, 343] width 98 height 19
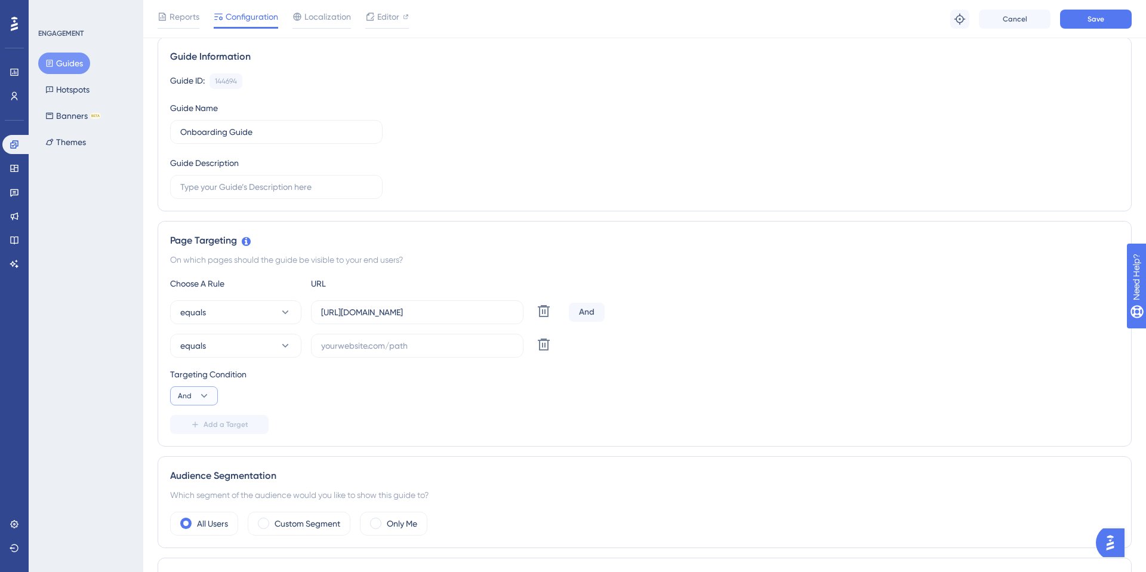
click at [187, 393] on span "And" at bounding box center [185, 396] width 14 height 10
click at [190, 449] on span "Or" at bounding box center [188, 453] width 10 height 14
click at [239, 353] on button "equals" at bounding box center [235, 346] width 131 height 24
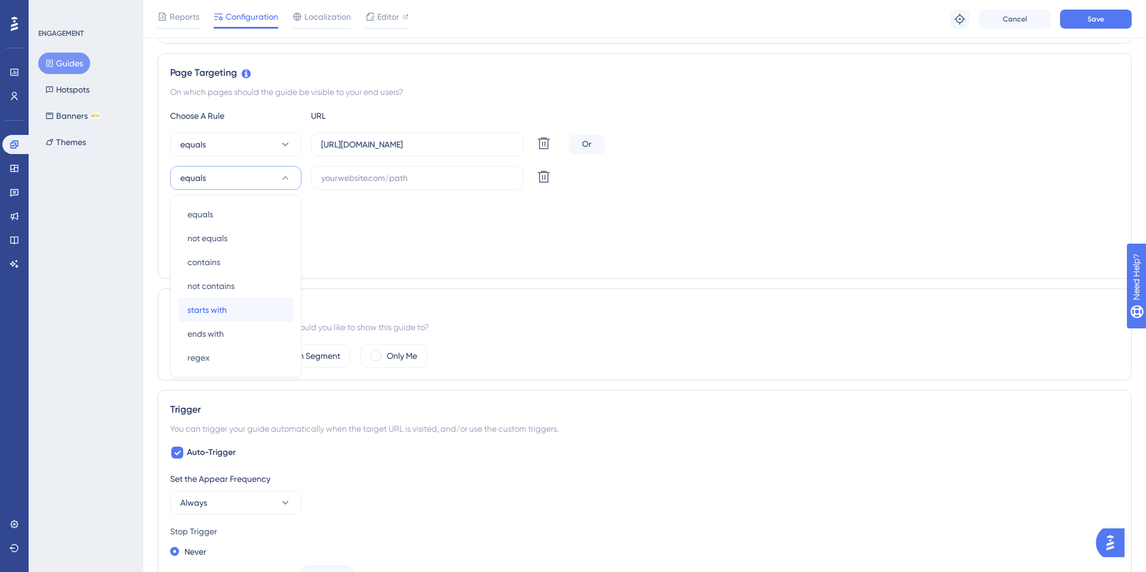
click at [251, 307] on div "starts with starts with" at bounding box center [235, 310] width 97 height 24
click at [364, 181] on input "text" at bounding box center [417, 177] width 192 height 13
paste input "https://test-userguiding.assetbank.app/assetbank-test-userguiding/action/viewDe…"
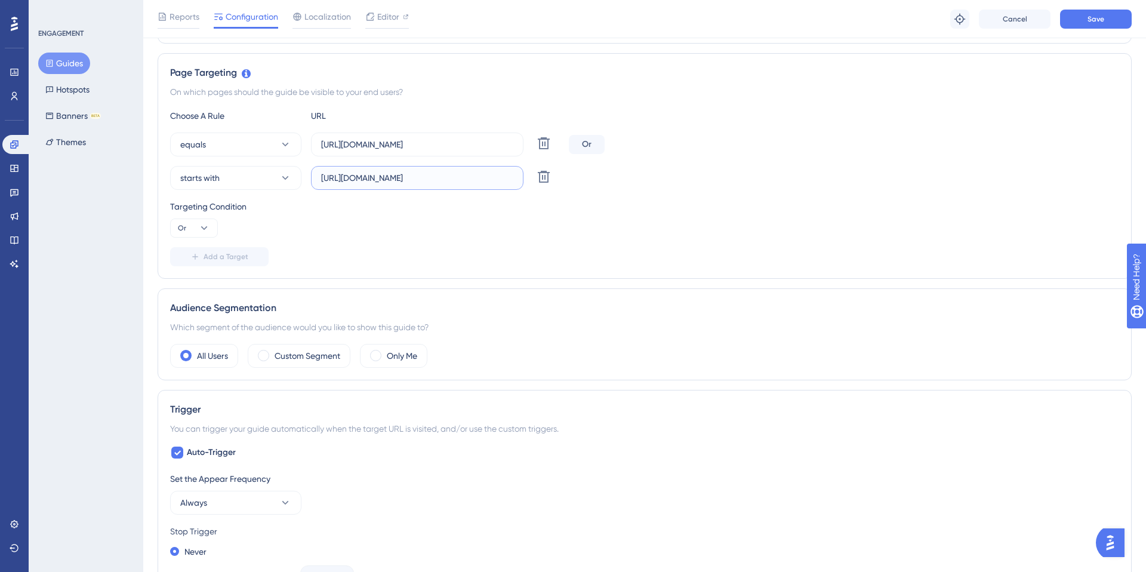
scroll to position [0, 174]
type input "https://test-userguiding.assetbank.app/assetbank-test-userguiding/action/viewDe…"
click at [404, 216] on div "Targeting Condition Or" at bounding box center [644, 218] width 949 height 38
click at [1083, 23] on button "Save" at bounding box center [1096, 19] width 72 height 19
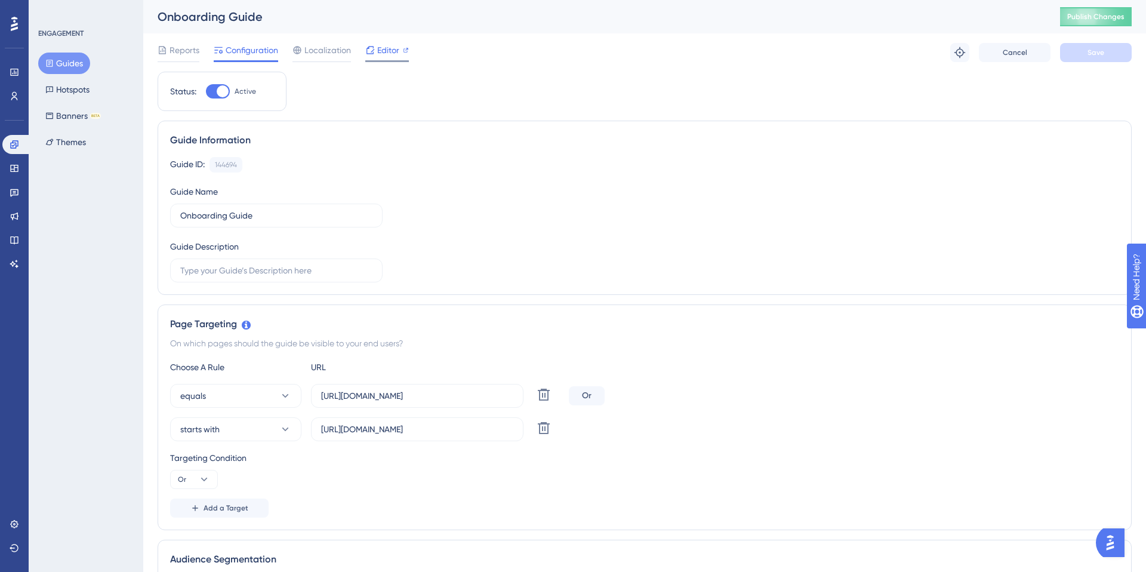
click at [393, 47] on span "Editor" at bounding box center [388, 50] width 22 height 14
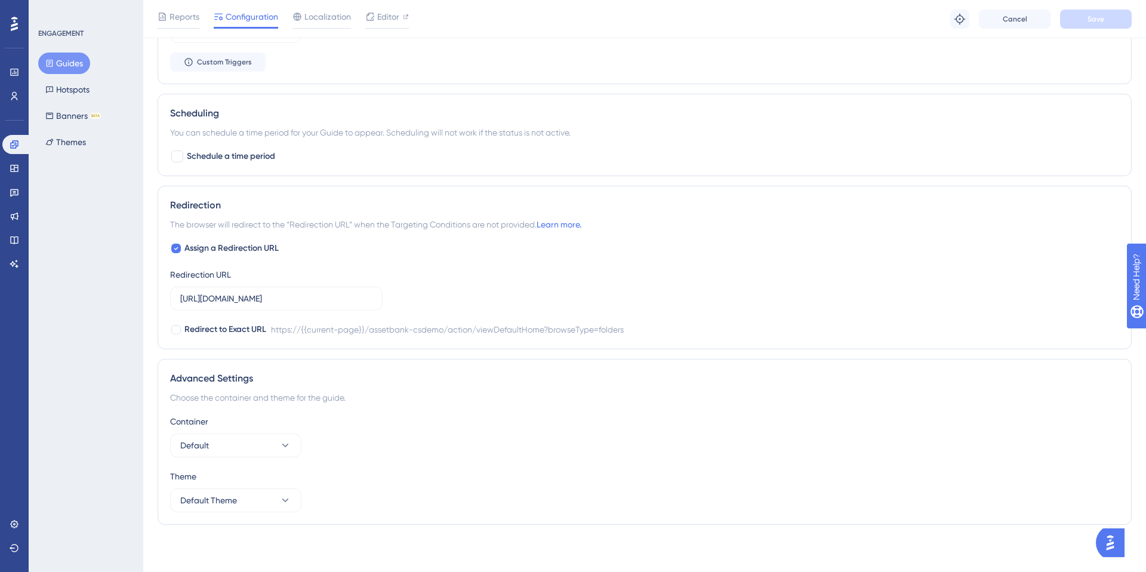
scroll to position [905, 0]
click at [174, 243] on icon at bounding box center [176, 248] width 5 height 10
checkbox input "false"
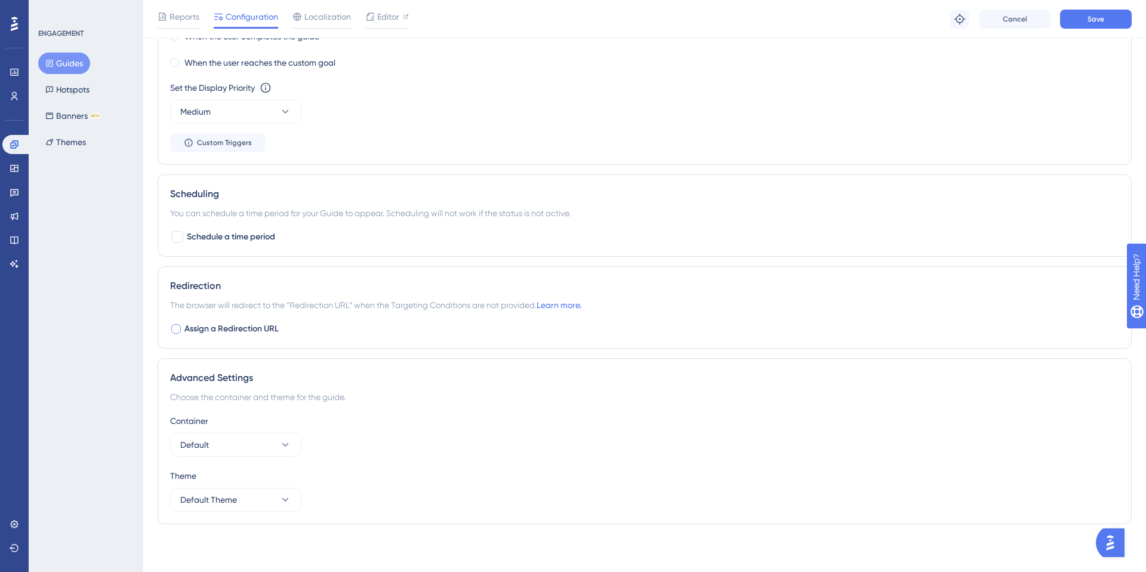
scroll to position [824, 0]
click at [1077, 23] on button "Save" at bounding box center [1096, 19] width 72 height 19
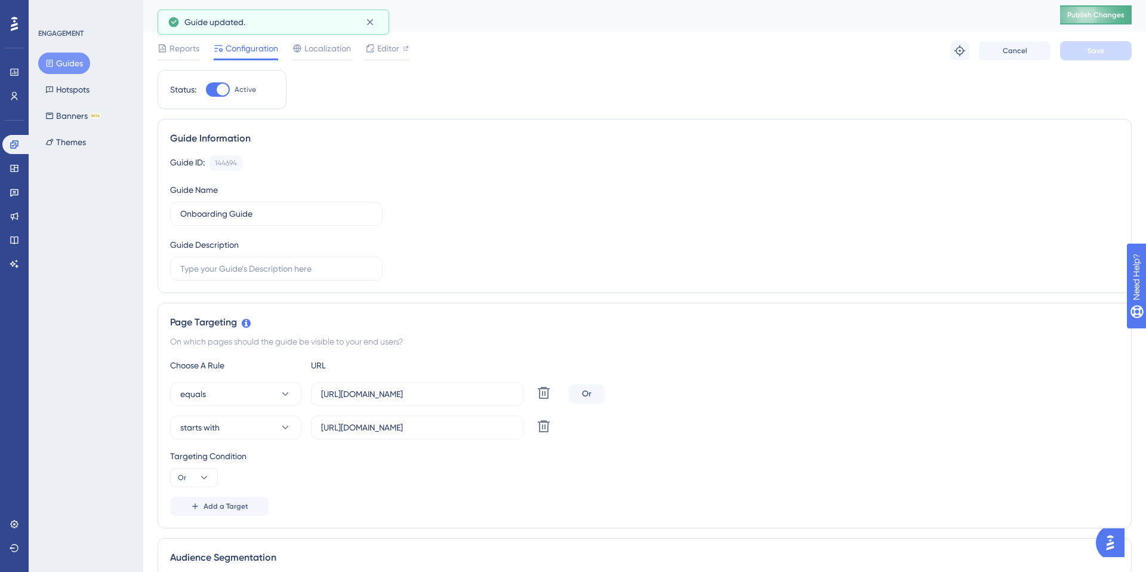
scroll to position [0, 0]
click at [1074, 20] on span "Publish Changes" at bounding box center [1095, 17] width 57 height 10
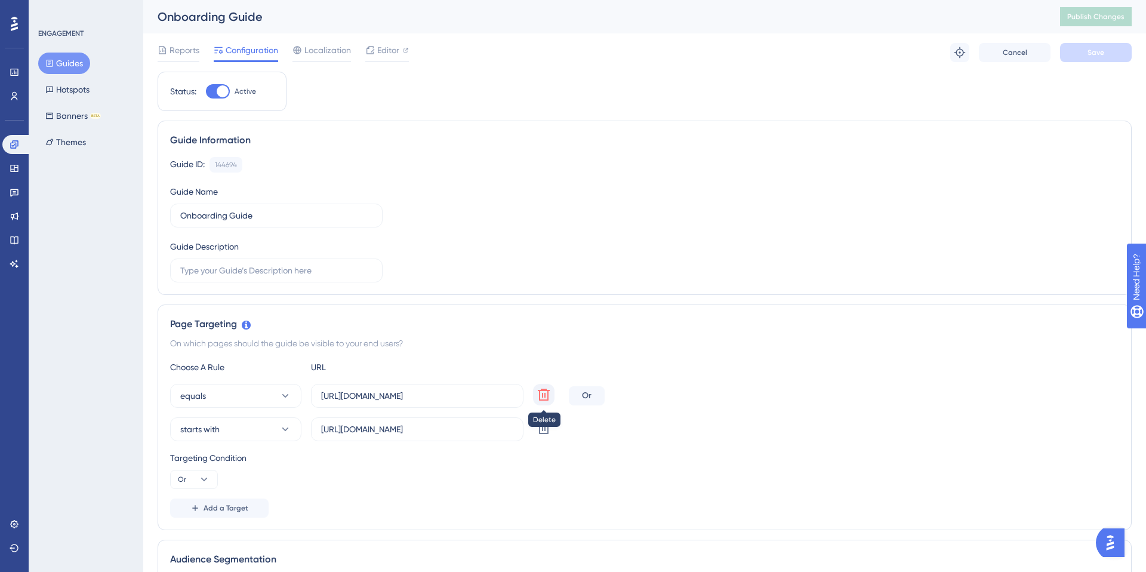
click at [542, 396] on icon at bounding box center [544, 395] width 12 height 12
type input "https://test-userguiding.assetbank.app/assetbank-test-userguiding/action/viewDe…"
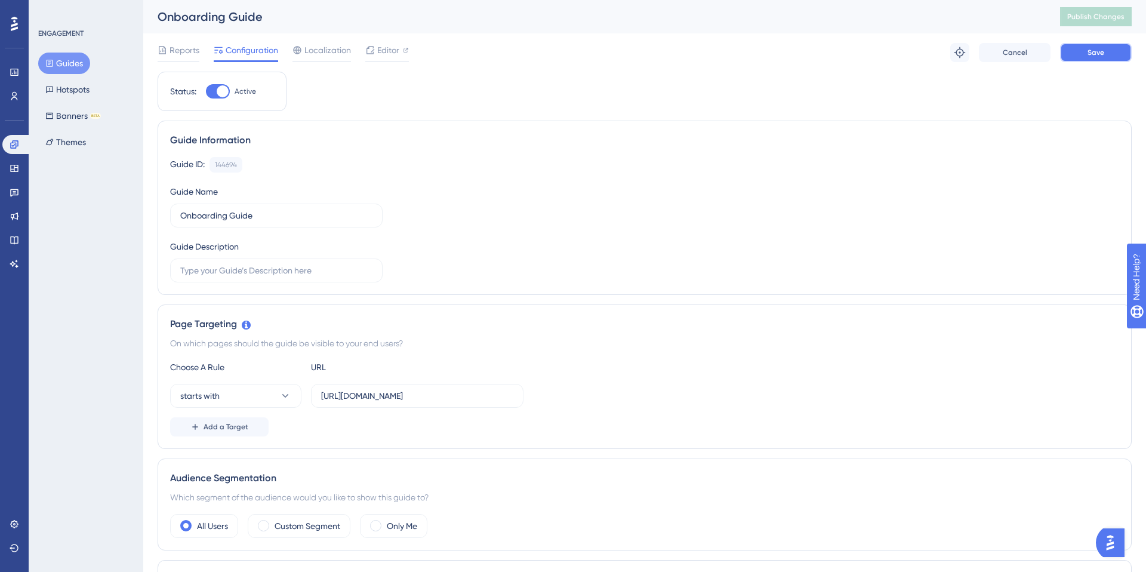
click at [1087, 54] on button "Save" at bounding box center [1096, 52] width 72 height 19
click at [1086, 20] on span "Publish Changes" at bounding box center [1095, 17] width 57 height 10
click at [365, 47] on icon at bounding box center [370, 50] width 10 height 10
click at [322, 53] on span "Localization" at bounding box center [327, 50] width 47 height 14
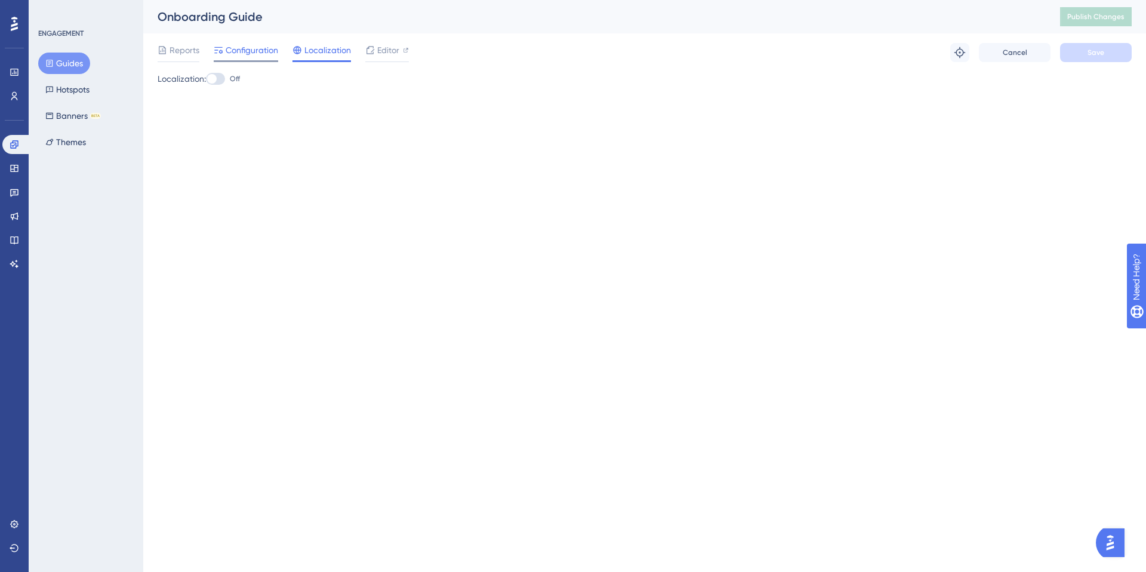
click at [243, 56] on span "Configuration" at bounding box center [252, 50] width 53 height 14
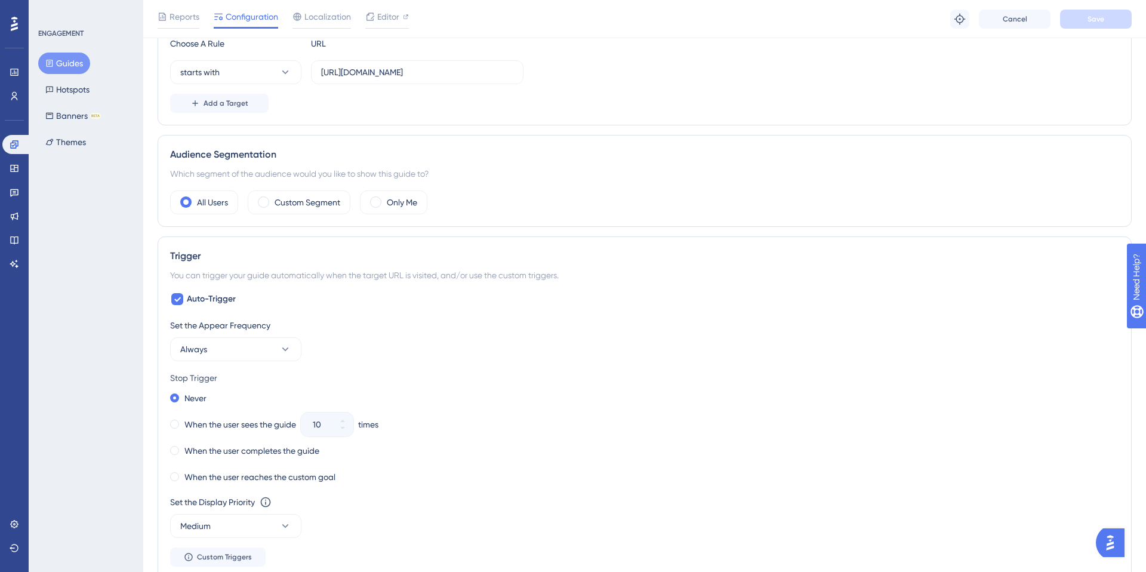
scroll to position [205, 0]
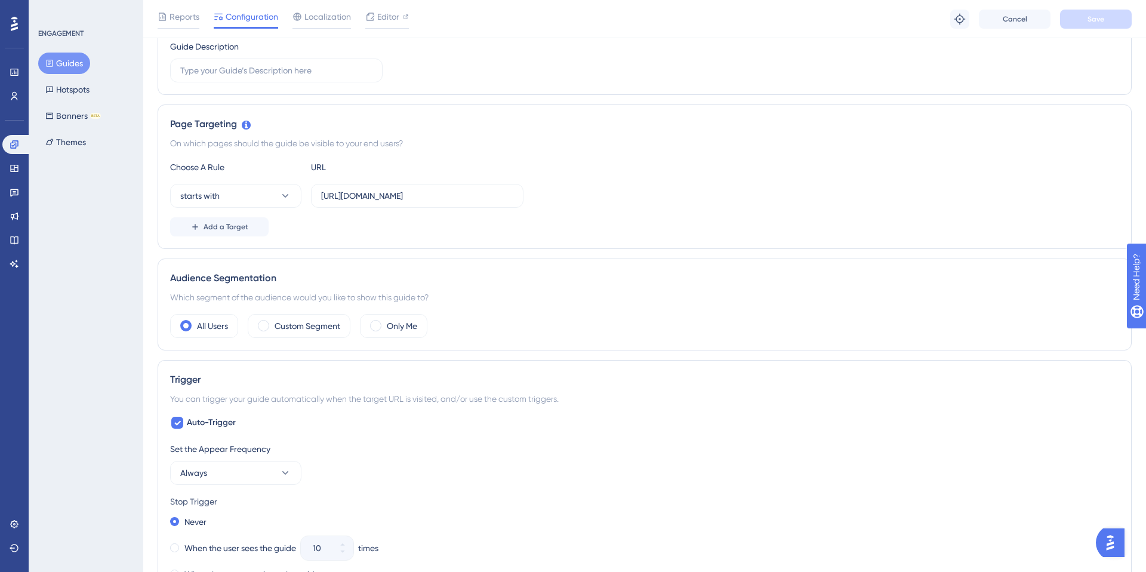
click at [59, 57] on button "Guides" at bounding box center [64, 63] width 52 height 21
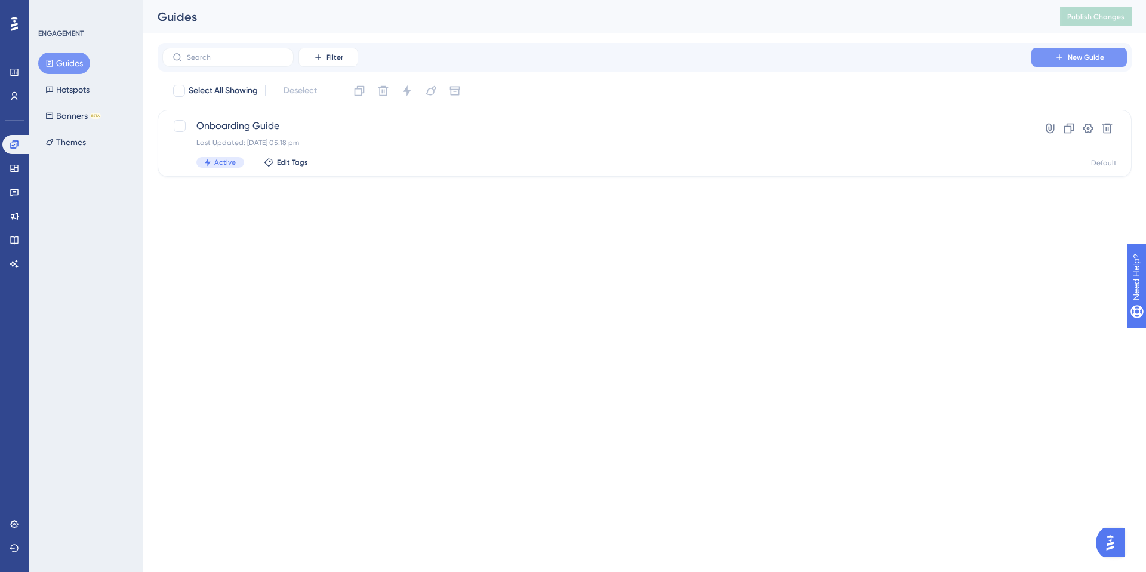
click at [1092, 56] on span "New Guide" at bounding box center [1086, 58] width 36 height 10
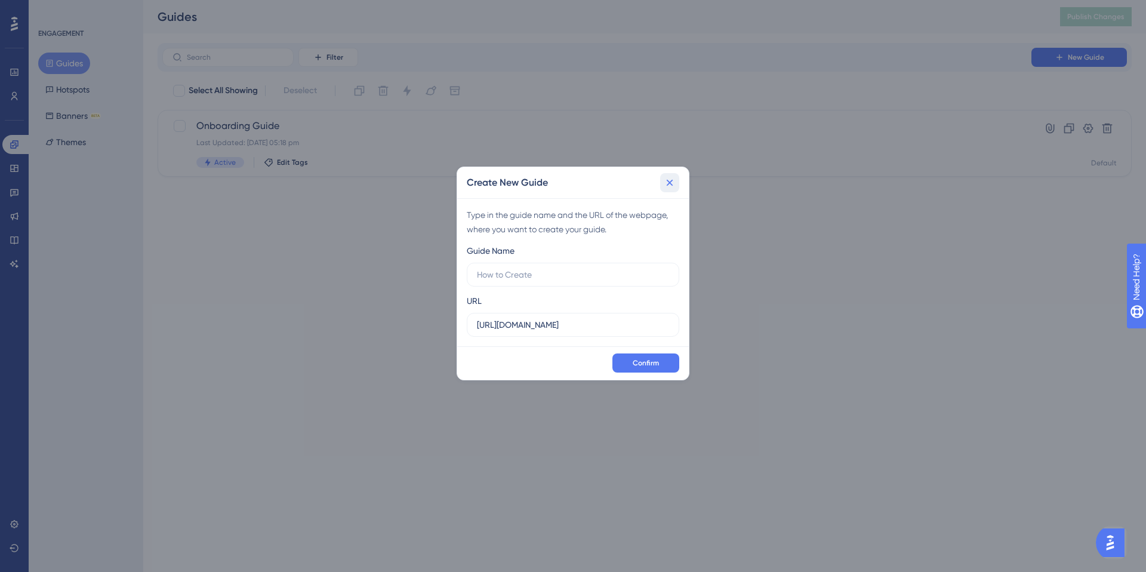
click at [666, 183] on icon at bounding box center [670, 183] width 12 height 12
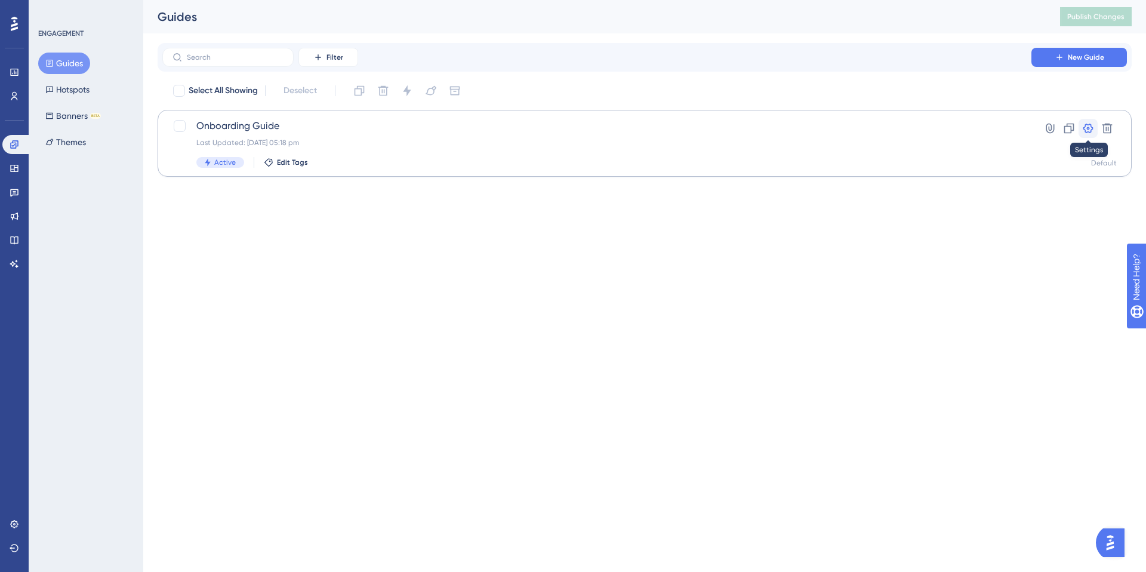
click at [1091, 129] on icon at bounding box center [1088, 128] width 12 height 12
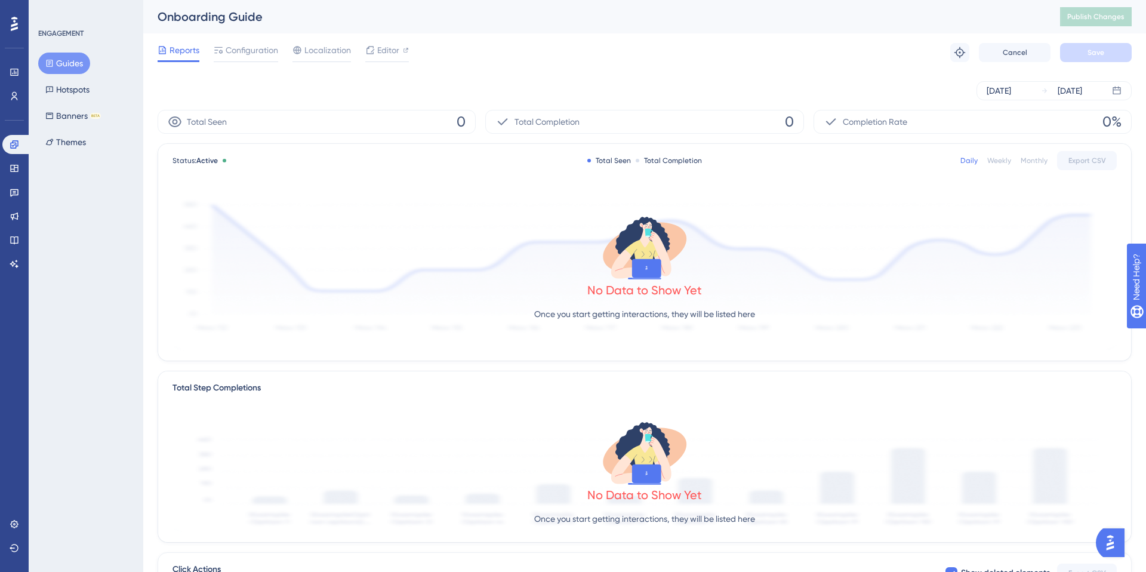
click at [227, 16] on div "Onboarding Guide" at bounding box center [594, 16] width 873 height 17
click at [247, 48] on span "Configuration" at bounding box center [252, 50] width 53 height 14
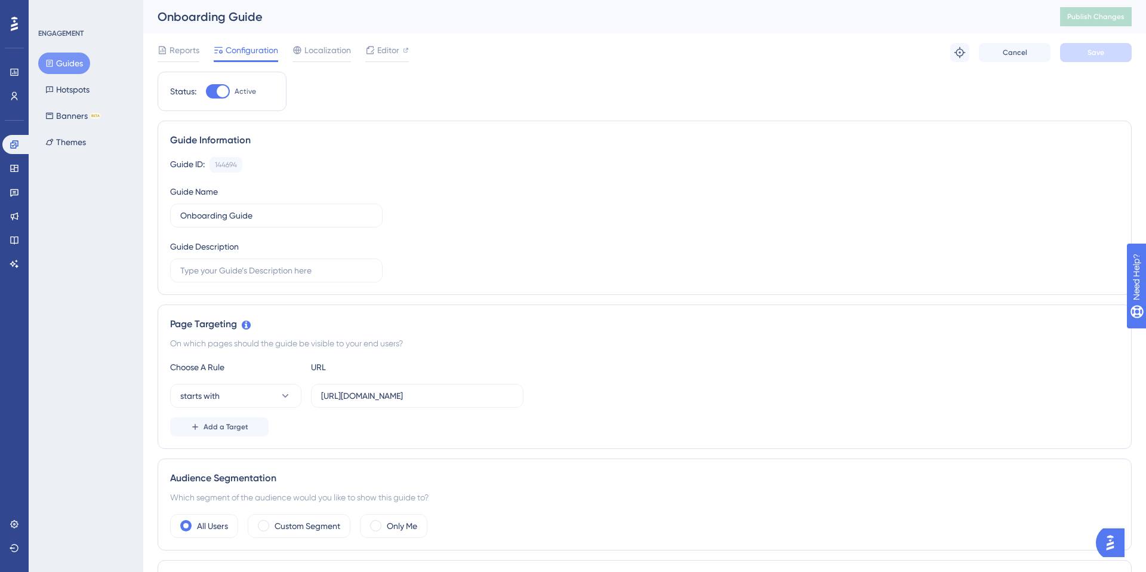
click at [65, 66] on button "Guides" at bounding box center [64, 63] width 52 height 21
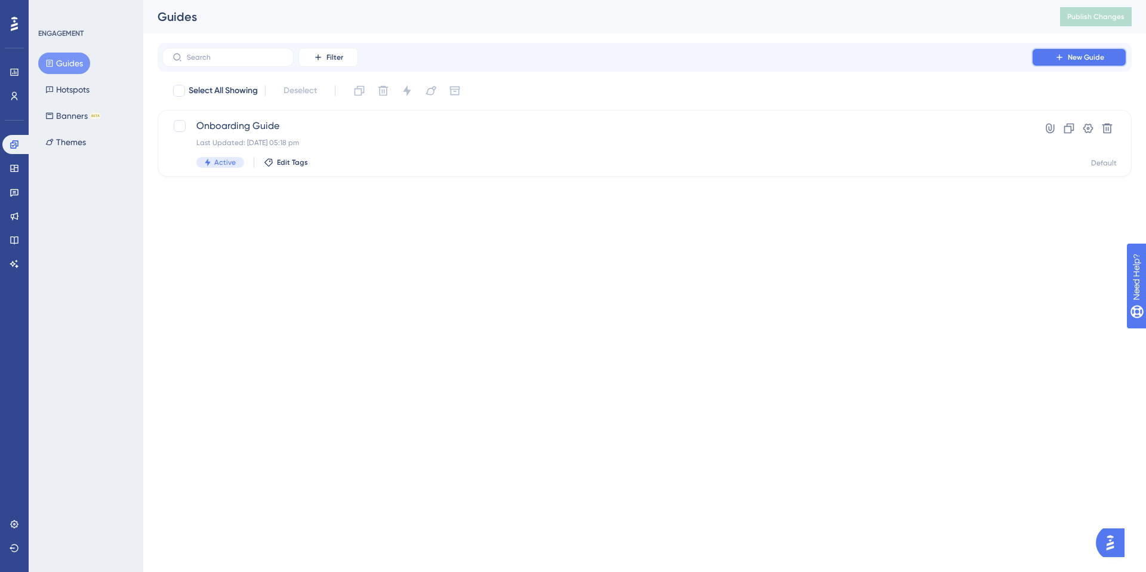
click at [1055, 57] on icon at bounding box center [1060, 58] width 10 height 10
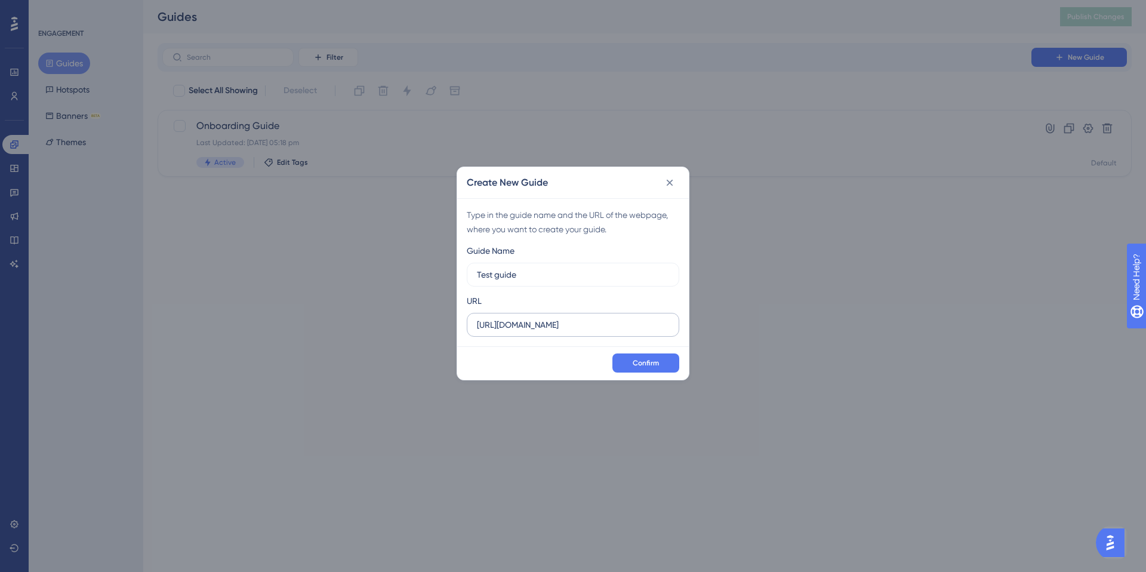
type input "Test guide"
click at [569, 327] on input "https://csdemo.assetbank-server.com" at bounding box center [573, 324] width 192 height 13
paste input "bLfnqa88U9*Y5qdO"
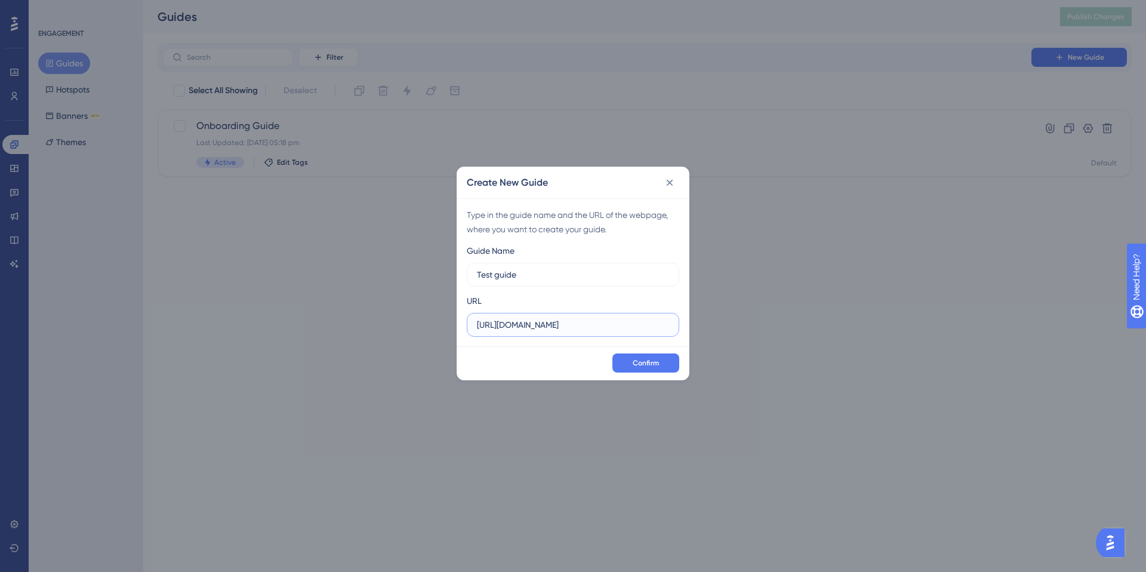
paste input "test-userguiding.assetbank.app/assetbank-test-userguiding/action/viewDefaultHome"
type input "https://test-userguiding.assetbank.app"
click at [635, 363] on span "Confirm" at bounding box center [646, 363] width 26 height 10
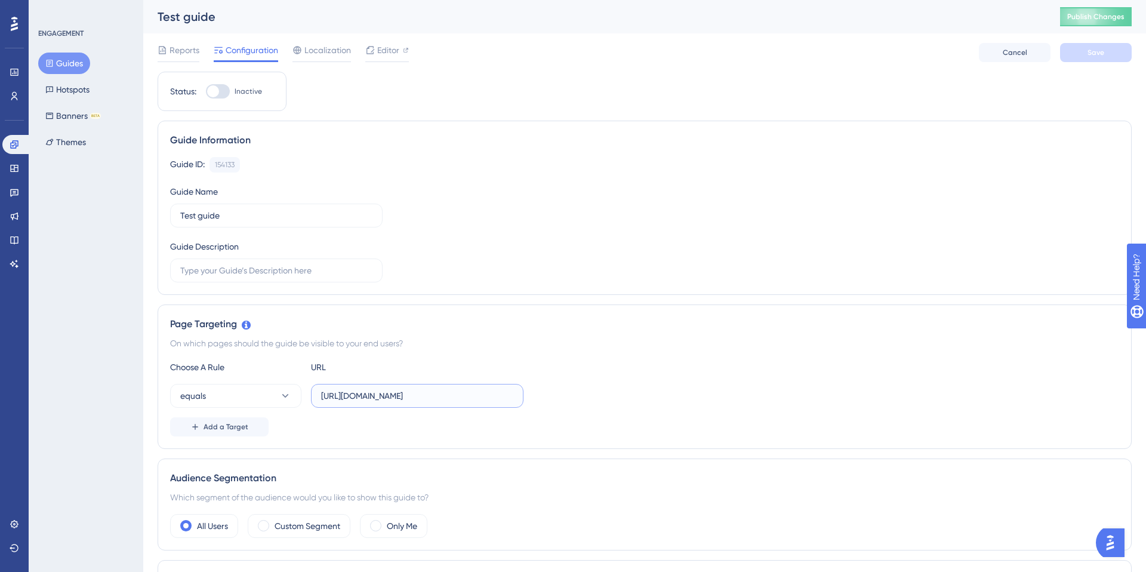
scroll to position [0, 254]
drag, startPoint x: 452, startPoint y: 398, endPoint x: 661, endPoint y: 398, distance: 208.3
click at [661, 398] on div "equals https://test-userguiding.assetbank.app/assetbank-test-userguiding/action…" at bounding box center [644, 396] width 949 height 24
click at [214, 93] on div at bounding box center [213, 91] width 12 height 12
click at [206, 92] on input "Inactive" at bounding box center [205, 91] width 1 height 1
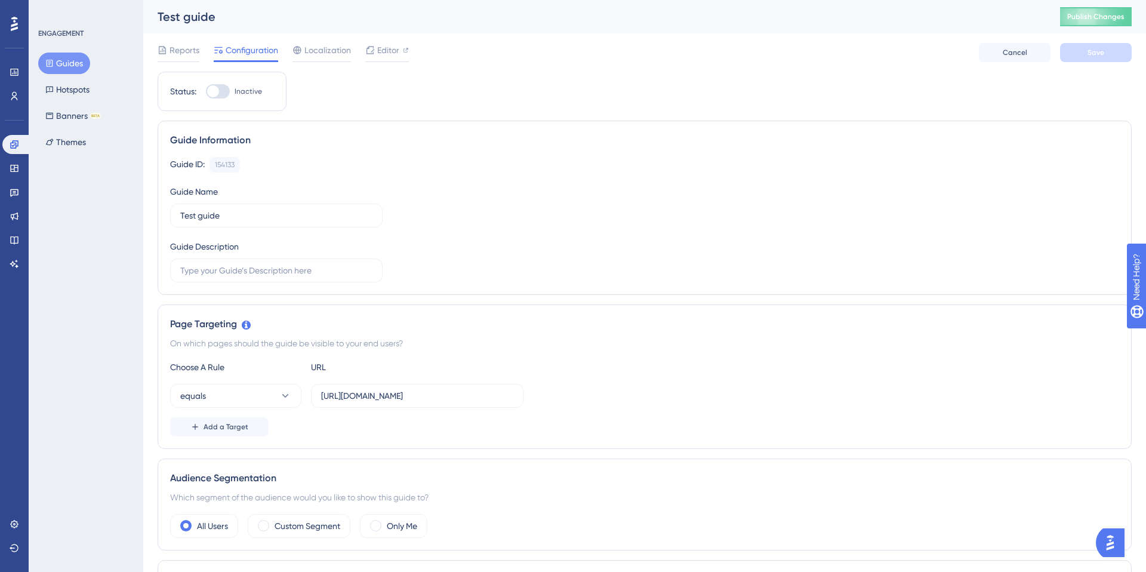
checkbox input "true"
click at [1087, 47] on button "Save" at bounding box center [1096, 52] width 72 height 19
click at [1089, 21] on button "Publish Changes" at bounding box center [1096, 16] width 72 height 19
click at [67, 63] on button "Guides" at bounding box center [64, 63] width 52 height 21
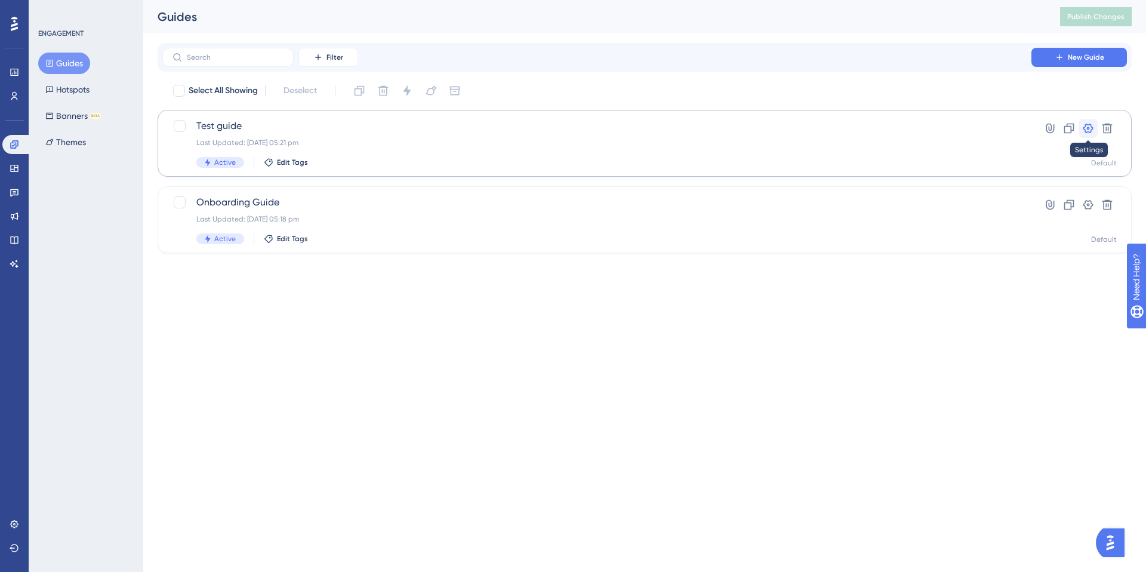
click at [1085, 133] on icon at bounding box center [1088, 128] width 12 height 12
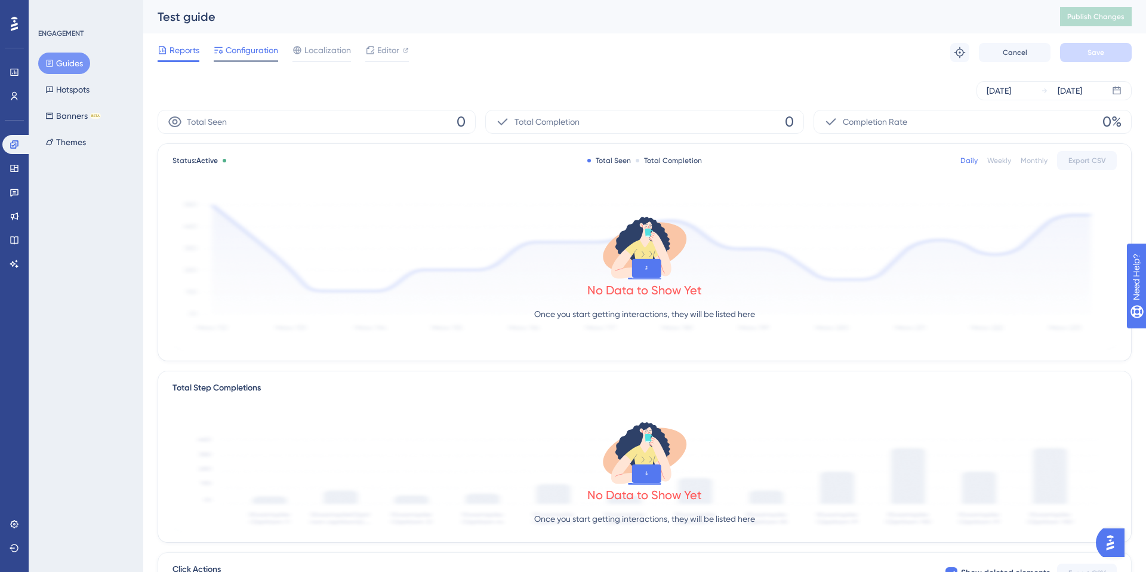
click at [255, 47] on span "Configuration" at bounding box center [252, 50] width 53 height 14
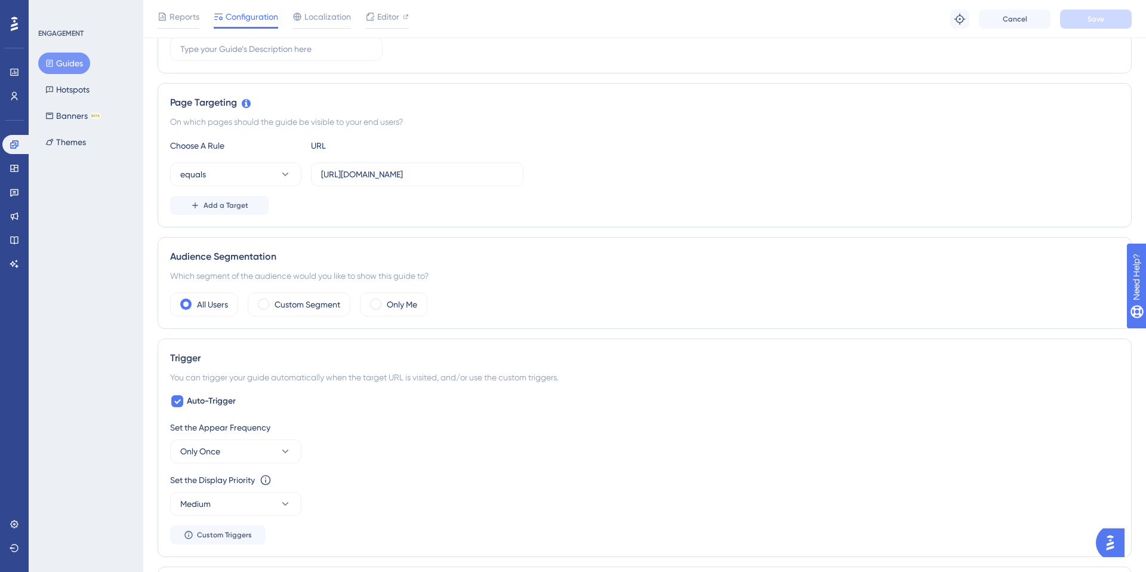
scroll to position [310, 0]
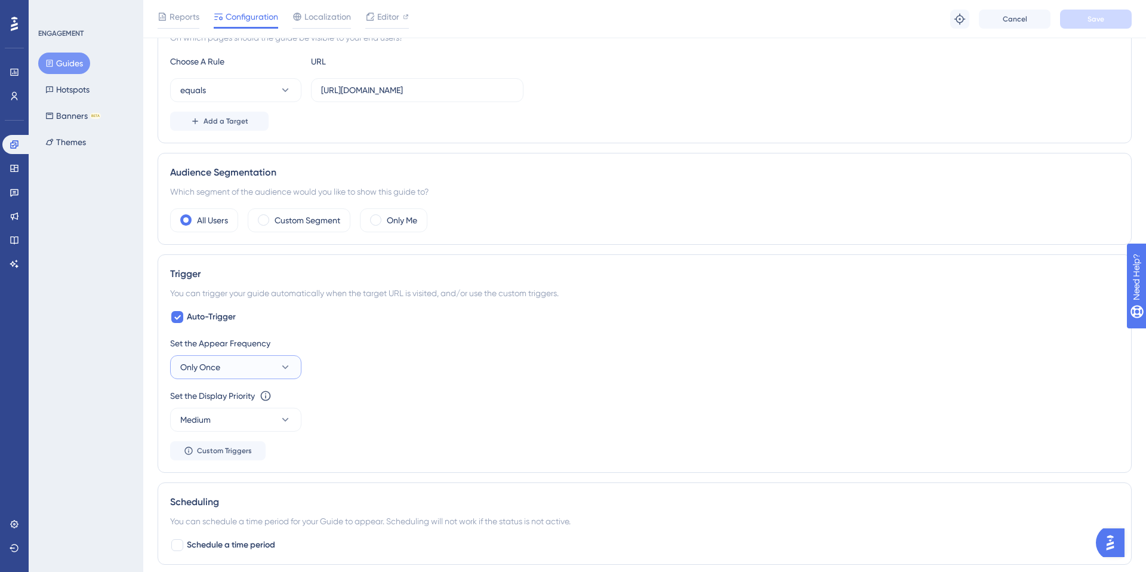
click at [238, 369] on button "Only Once" at bounding box center [235, 367] width 131 height 24
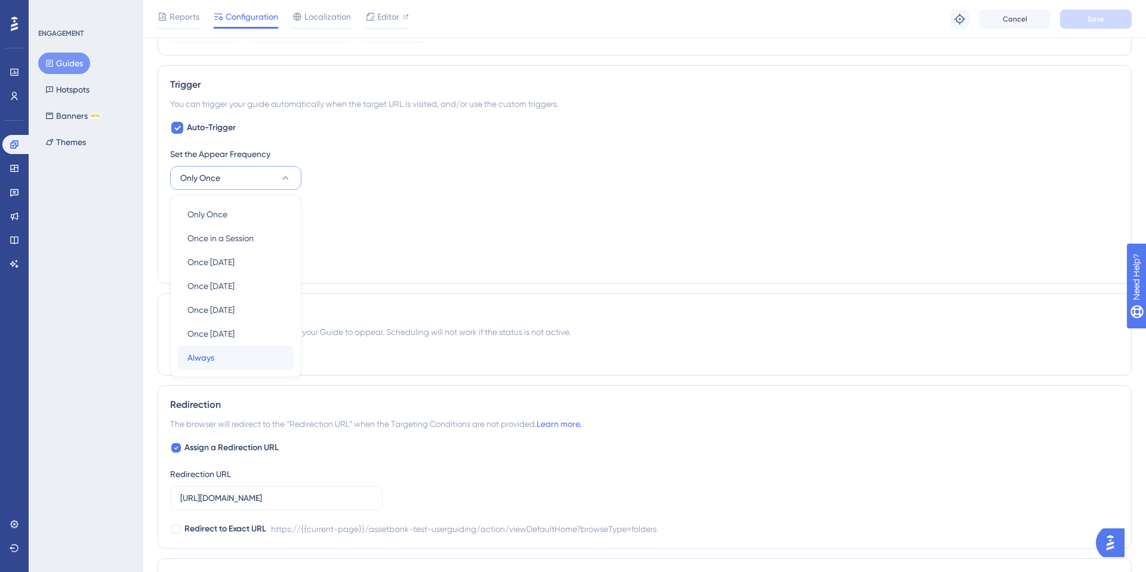
click at [221, 354] on div "Always Always" at bounding box center [235, 358] width 97 height 24
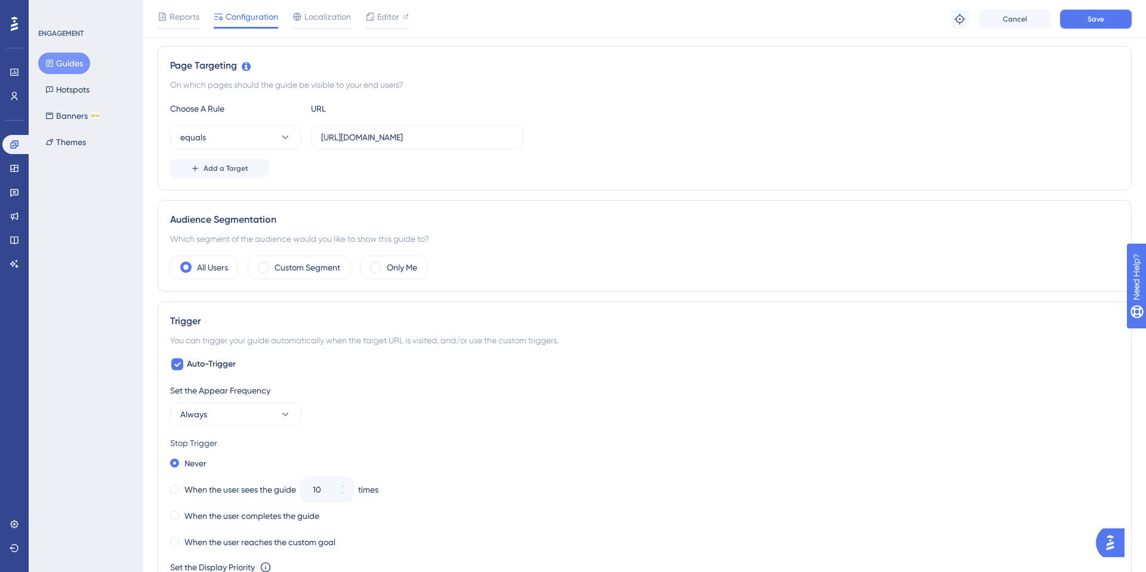
scroll to position [414, 0]
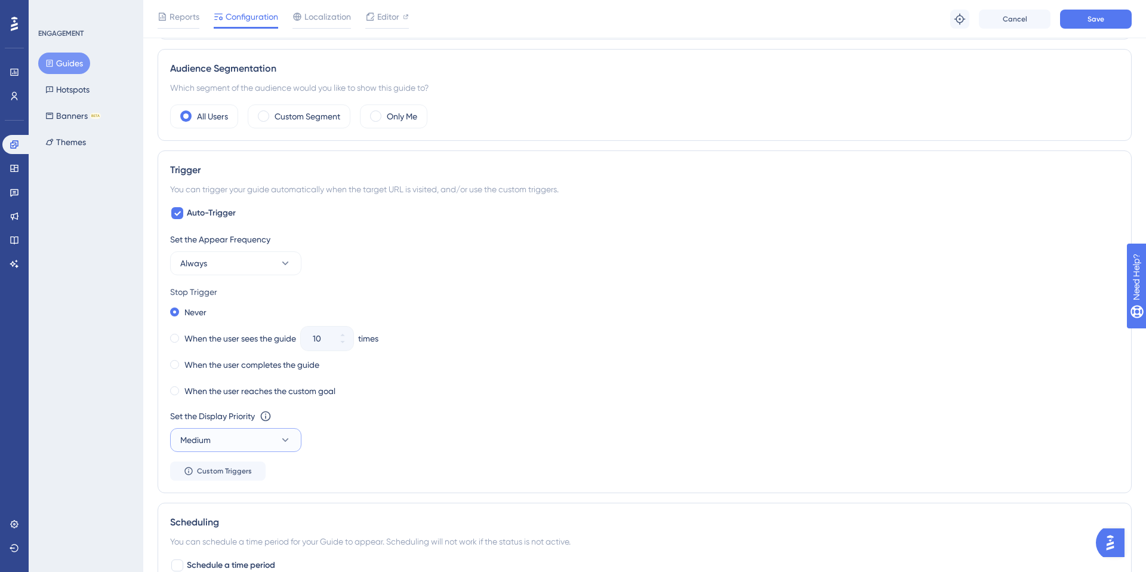
click at [245, 435] on button "Medium" at bounding box center [235, 440] width 131 height 24
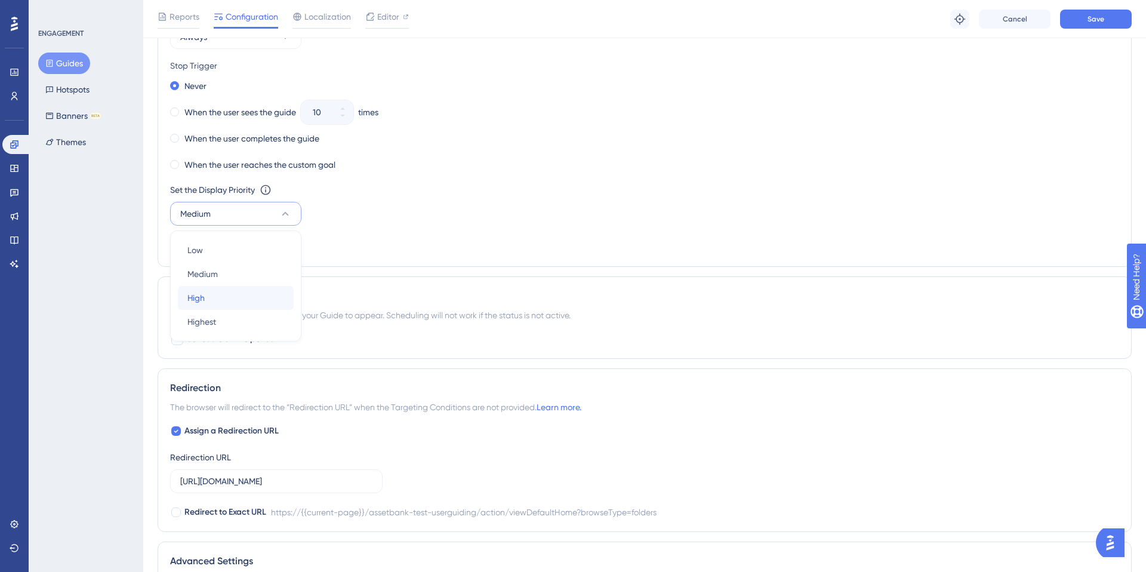
click at [251, 301] on div "High High" at bounding box center [235, 298] width 97 height 24
click at [649, 187] on div "Set the Display Priority This option will set the display priority between auto…" at bounding box center [644, 190] width 949 height 14
click at [1087, 21] on span "Save" at bounding box center [1095, 19] width 17 height 10
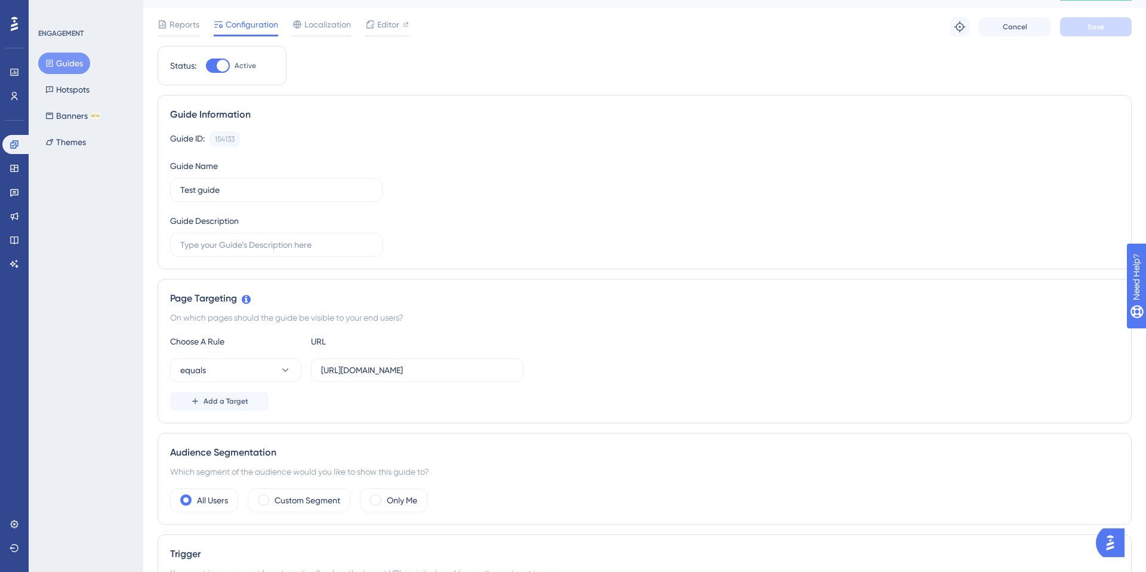
scroll to position [0, 0]
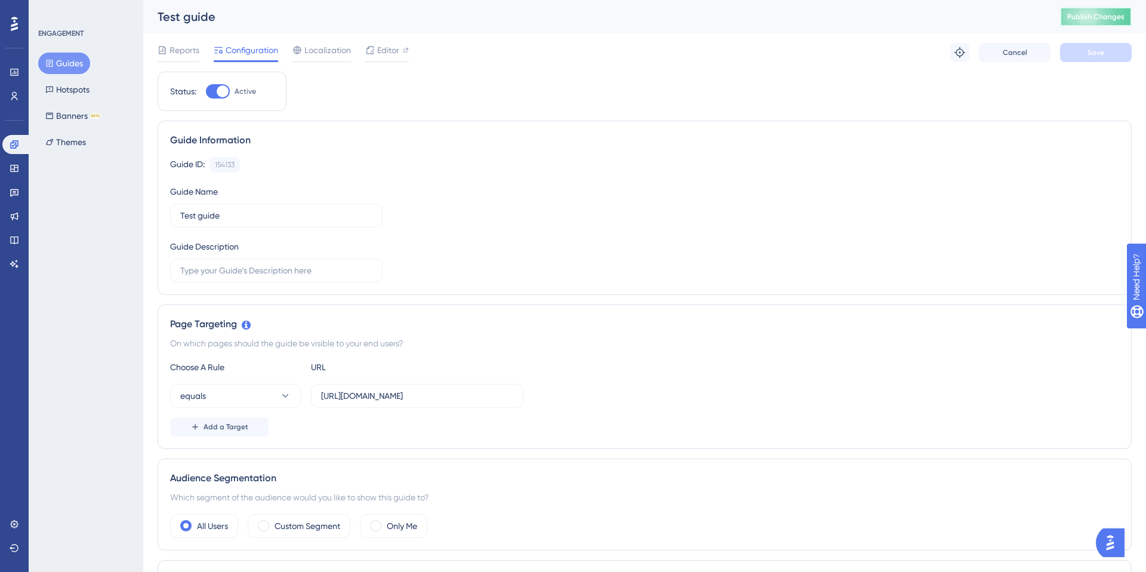
click at [1093, 17] on span "Publish Changes" at bounding box center [1095, 17] width 57 height 10
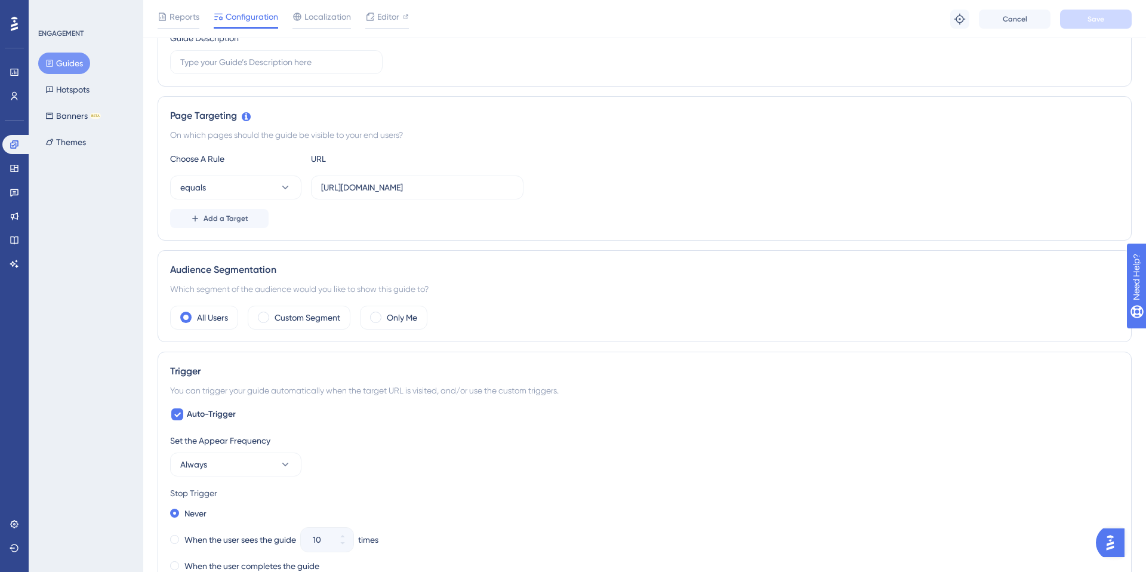
scroll to position [214, 0]
click at [288, 189] on icon at bounding box center [285, 187] width 12 height 12
click at [257, 266] on div "contains contains" at bounding box center [235, 271] width 97 height 24
click at [397, 196] on label "https://test-userguiding.assetbank.app/assetbank-test-userguiding/action/viewDe…" at bounding box center [417, 187] width 212 height 24
click at [397, 193] on input "https://test-userguiding.assetbank.app/assetbank-test-userguiding/action/viewDe…" at bounding box center [417, 186] width 192 height 13
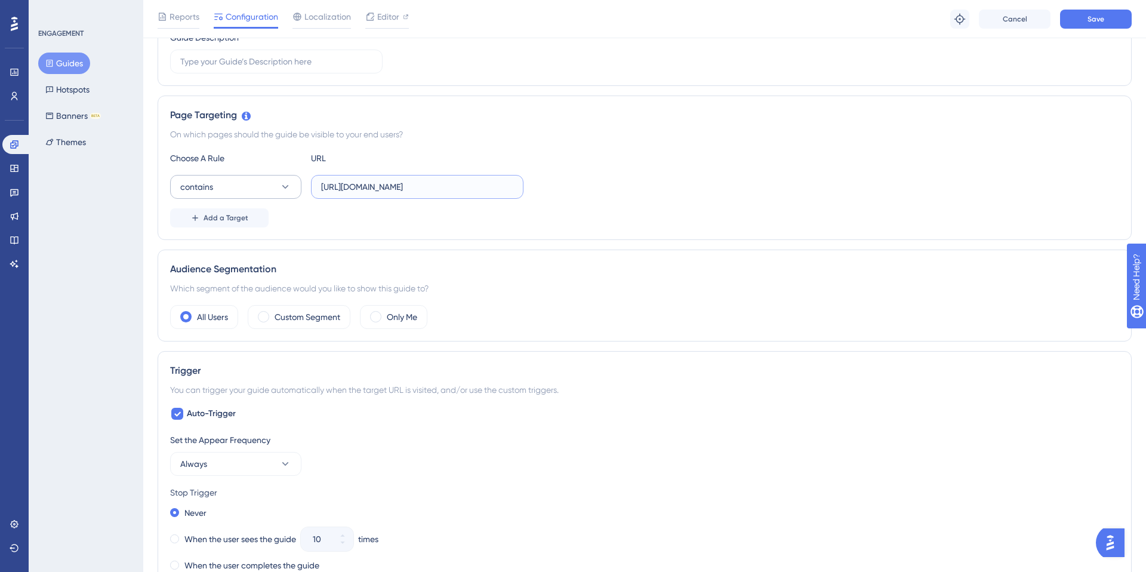
scroll to position [0, 0]
drag, startPoint x: 364, startPoint y: 188, endPoint x: 191, endPoint y: 177, distance: 173.4
click at [191, 177] on div "contains https://test-userguiding.assetbank.app/assetbank-test-userguiding/acti…" at bounding box center [346, 187] width 353 height 24
drag, startPoint x: 485, startPoint y: 187, endPoint x: 390, endPoint y: 187, distance: 94.9
click at [390, 187] on input "viewDefaultHome?browseType=folders" at bounding box center [417, 186] width 192 height 13
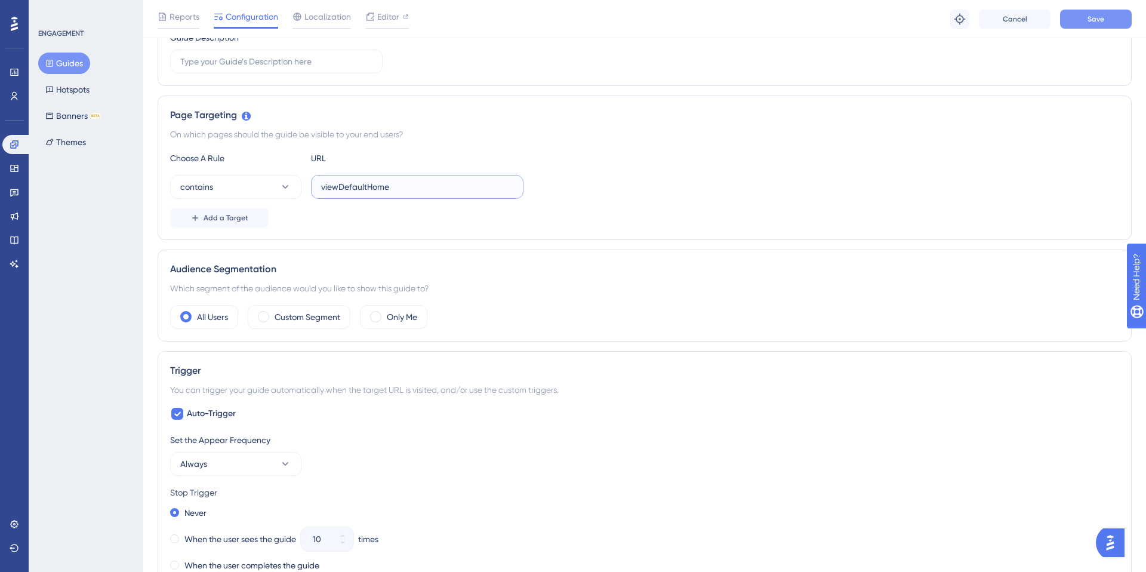
type input "viewDefaultHome"
click at [1098, 19] on span "Save" at bounding box center [1095, 19] width 17 height 10
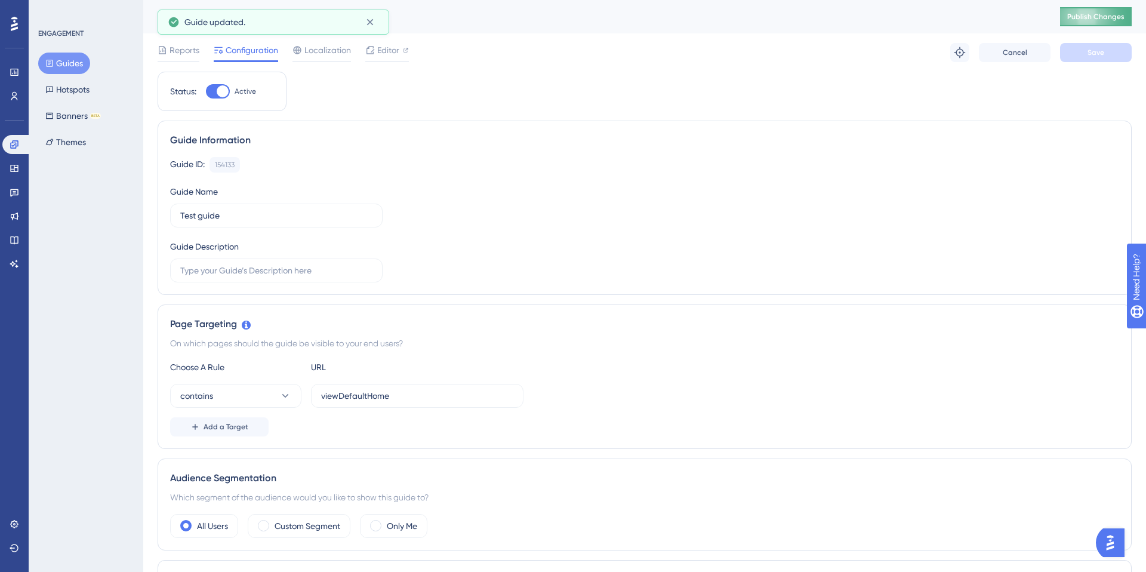
click at [1074, 16] on span "Publish Changes" at bounding box center [1095, 17] width 57 height 10
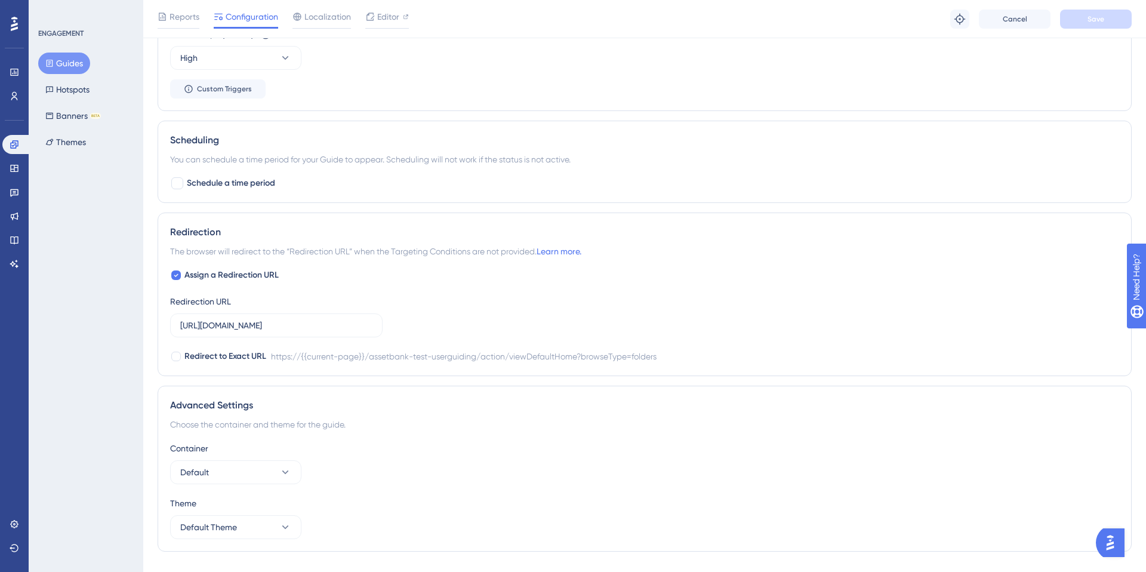
scroll to position [824, 0]
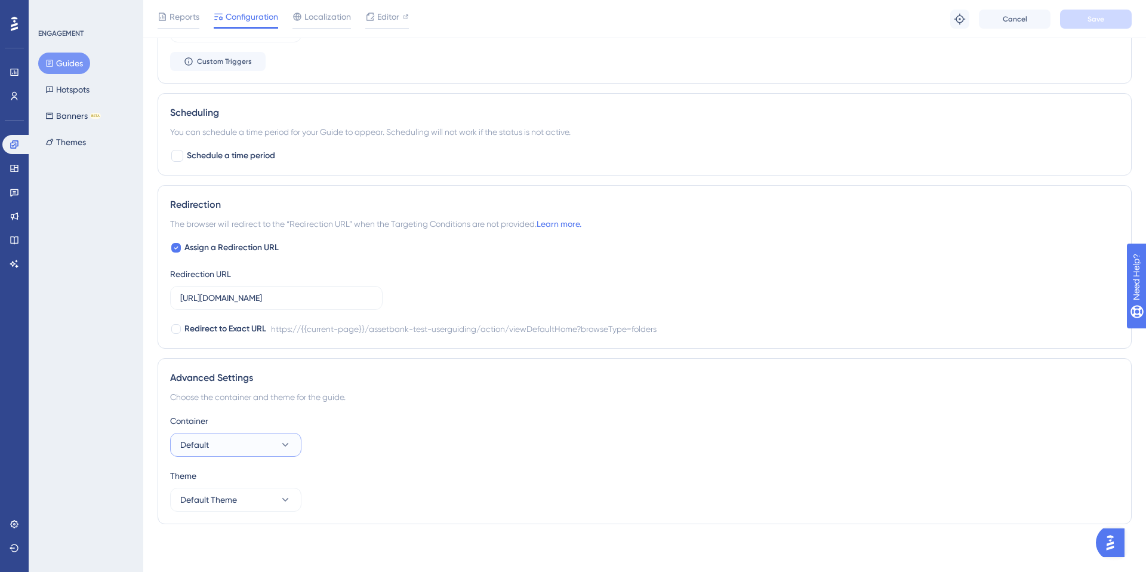
click at [254, 442] on button "Default" at bounding box center [235, 445] width 131 height 24
click at [363, 439] on div "Container Default Default Default" at bounding box center [644, 435] width 949 height 43
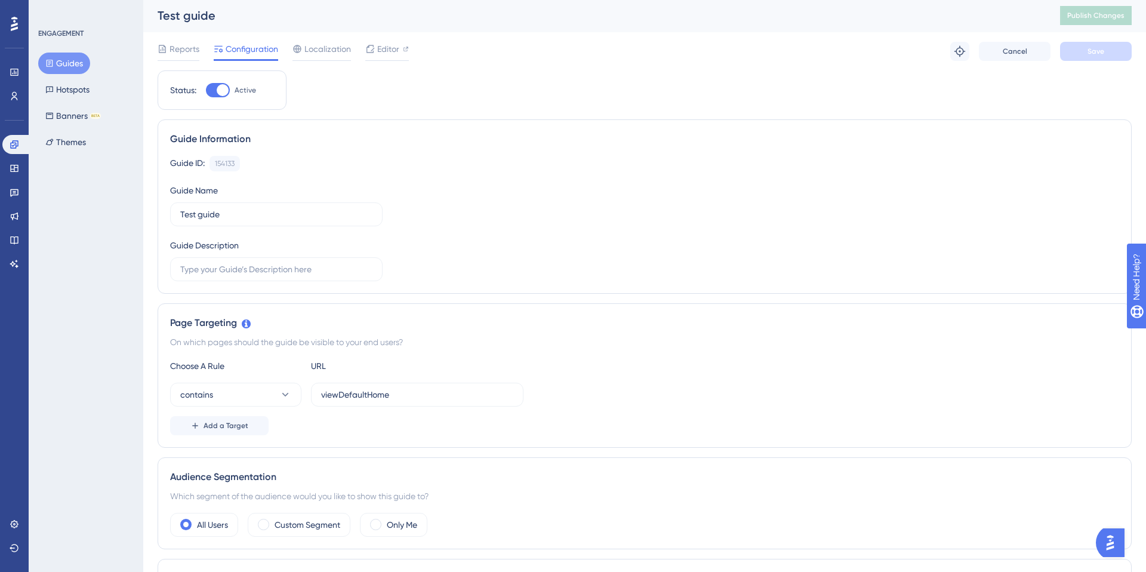
scroll to position [0, 0]
click at [224, 161] on div "154133" at bounding box center [225, 165] width 20 height 10
click at [226, 163] on div "154133" at bounding box center [225, 165] width 20 height 10
click at [336, 51] on span "Localization" at bounding box center [327, 50] width 47 height 14
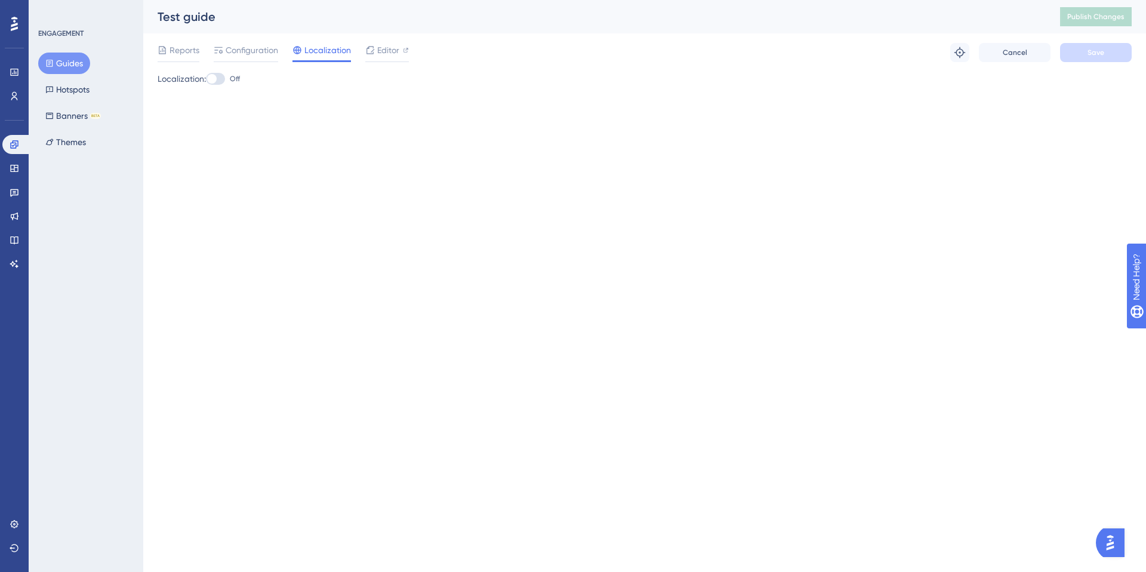
click at [201, 53] on div "Reports Configuration Localization Editor" at bounding box center [283, 52] width 251 height 19
click at [169, 50] on span "Reports" at bounding box center [184, 50] width 30 height 14
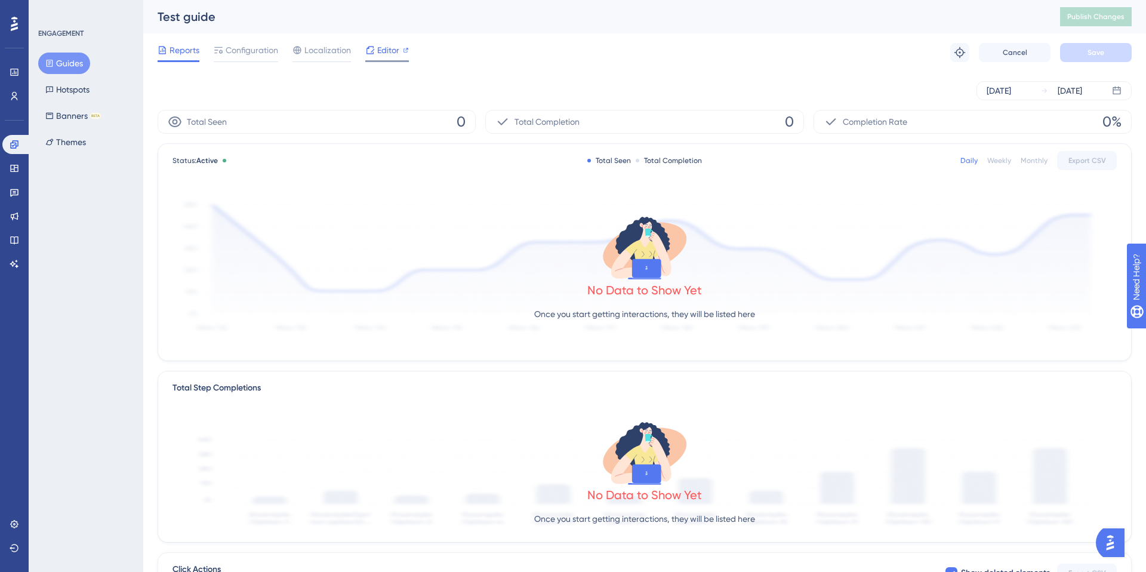
click at [381, 53] on span "Editor" at bounding box center [388, 50] width 22 height 14
click at [17, 263] on icon at bounding box center [15, 264] width 10 height 10
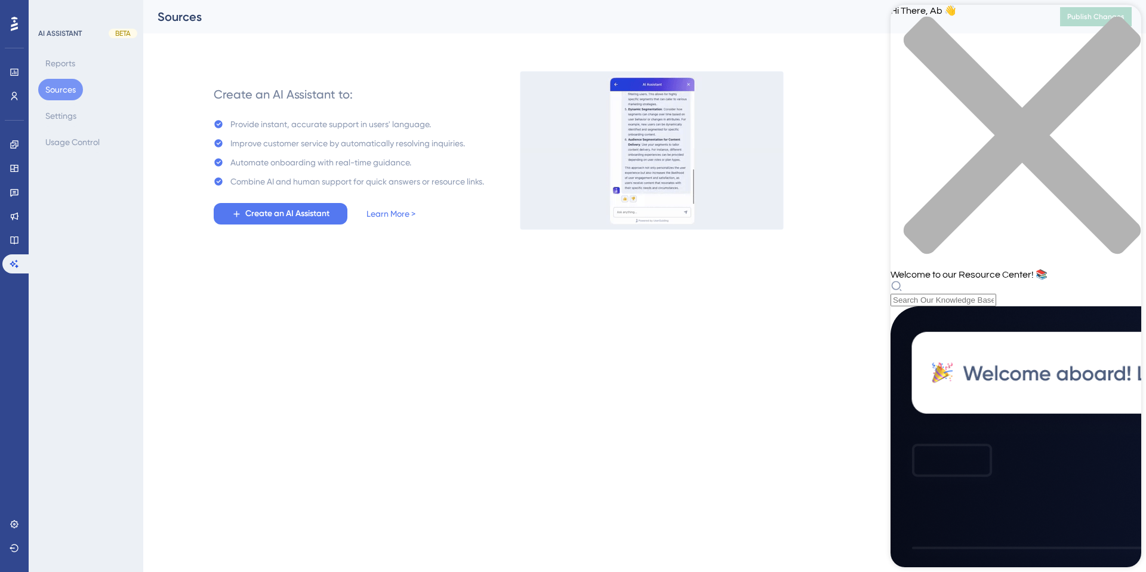
click at [989, 280] on div "Resource Center Header" at bounding box center [1015, 293] width 251 height 26
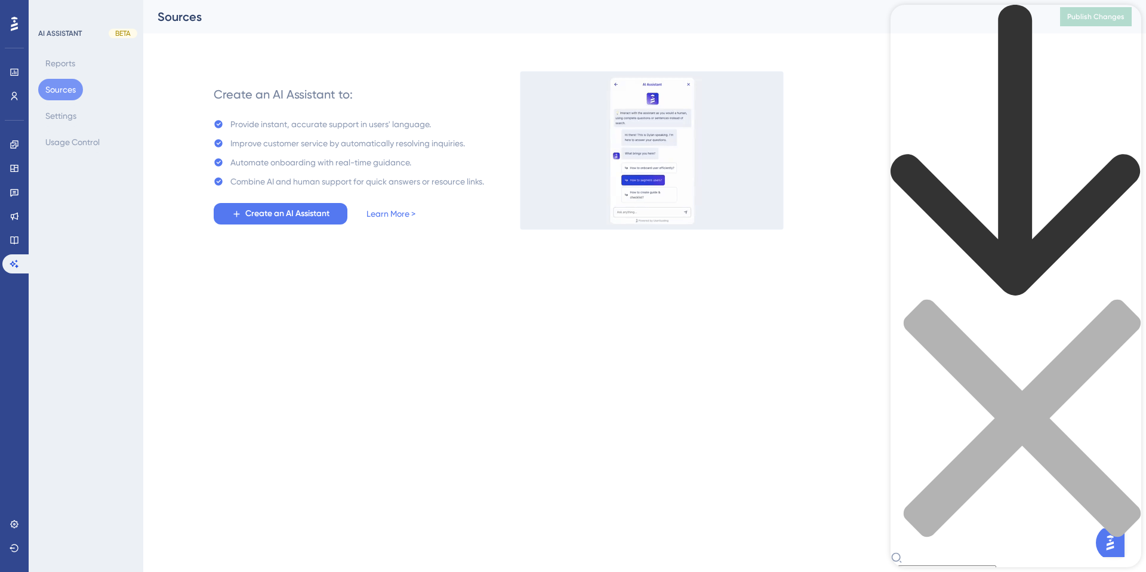
click at [995, 551] on div "Resource Center Header" at bounding box center [1015, 564] width 251 height 26
type input "why is my guide not showing"
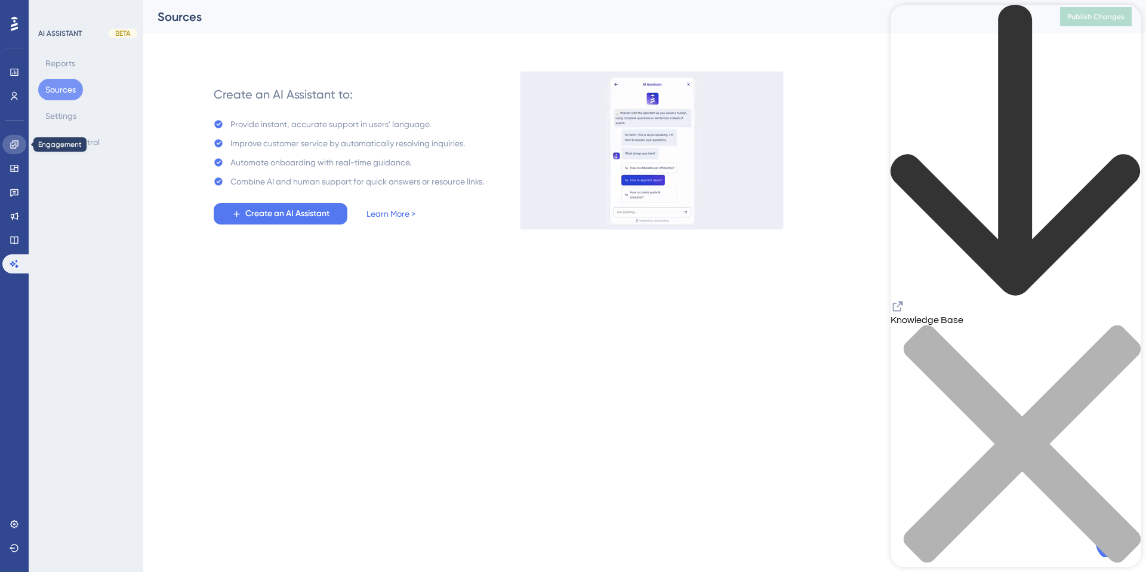
click at [11, 144] on icon at bounding box center [14, 144] width 8 height 8
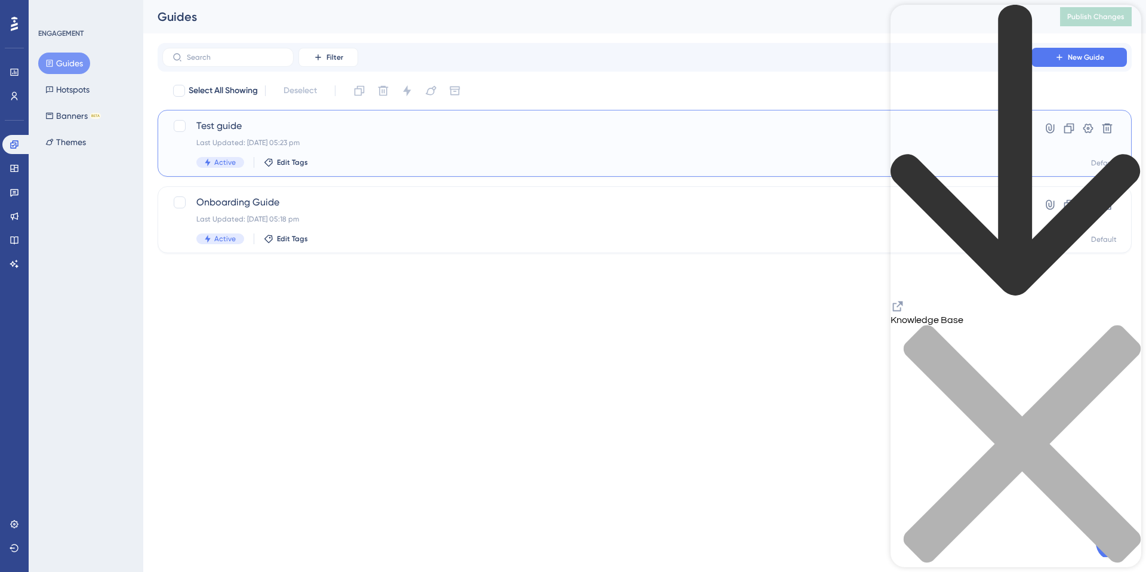
click at [471, 144] on div "Last Updated: 14 Oct 2025 05:23 pm" at bounding box center [596, 143] width 801 height 10
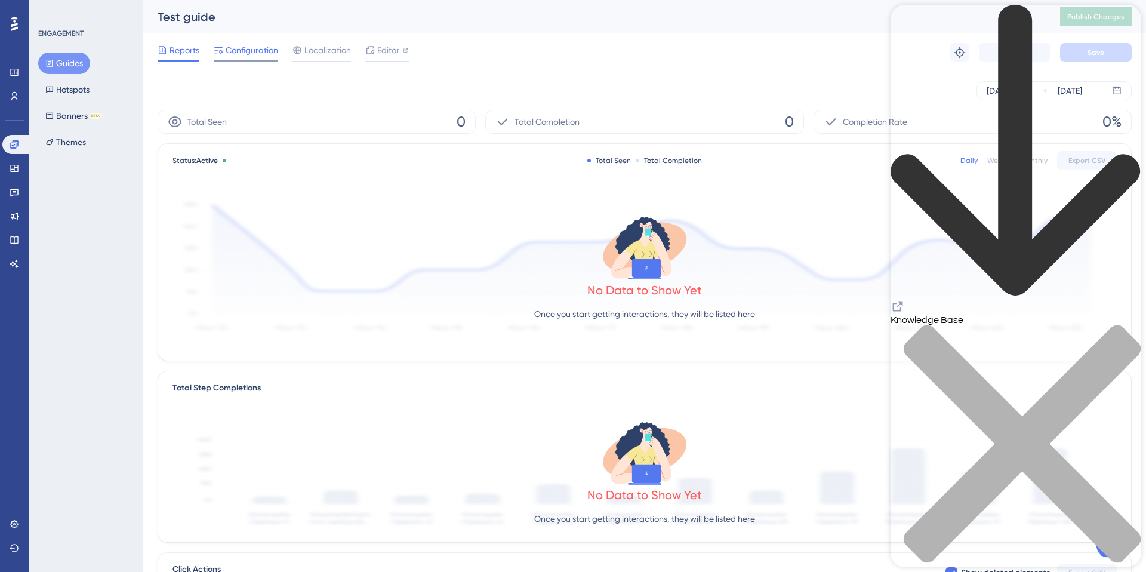
click at [257, 55] on span "Configuration" at bounding box center [252, 50] width 53 height 14
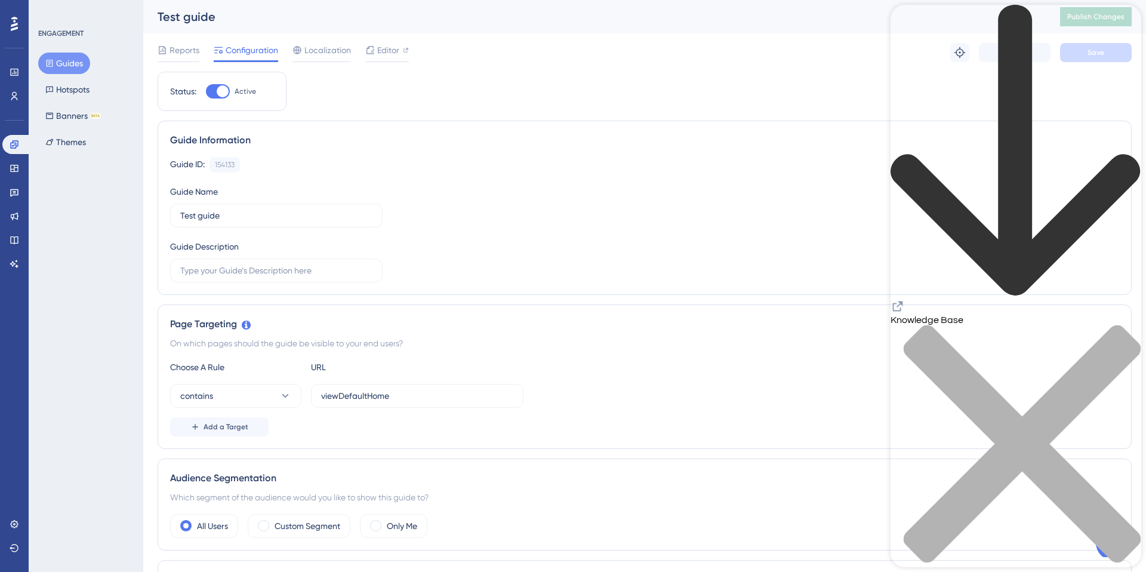
click at [1119, 325] on icon "close resource center" at bounding box center [1015, 450] width 251 height 251
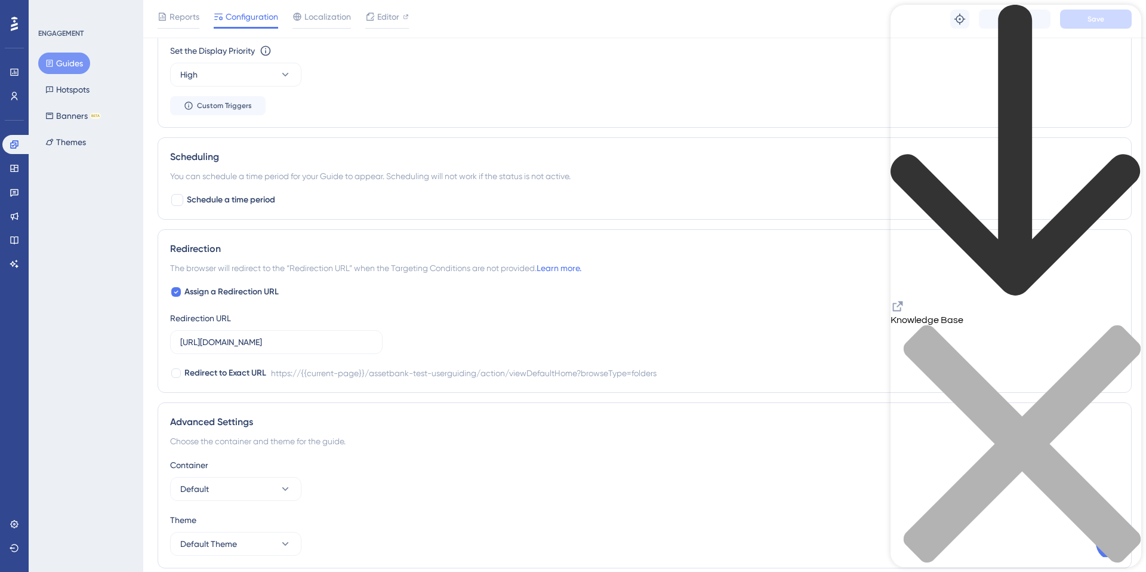
scroll to position [824, 0]
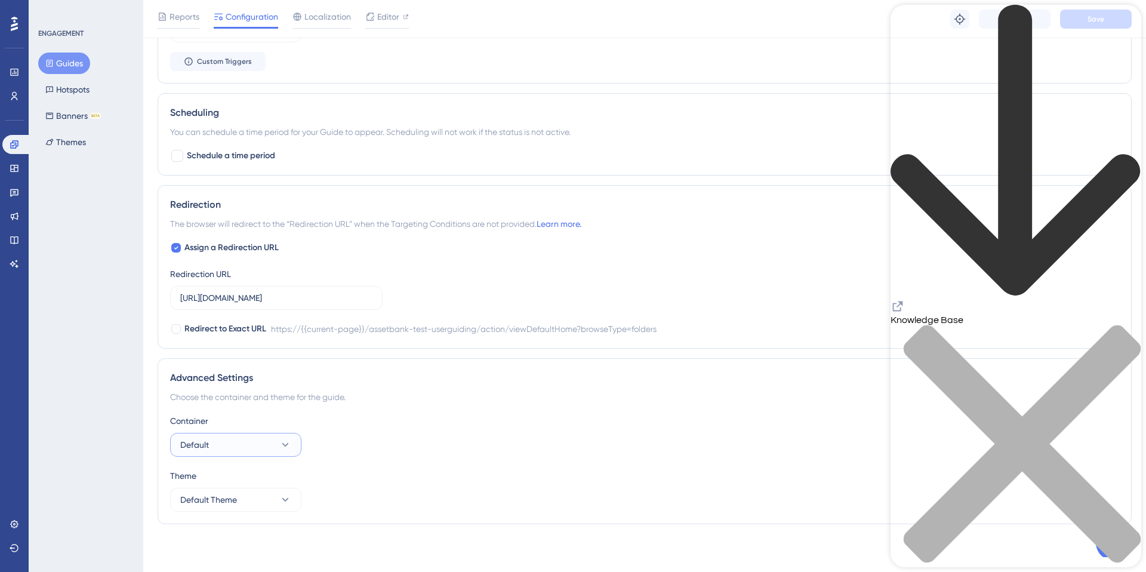
click at [272, 441] on button "Default" at bounding box center [235, 445] width 131 height 24
click at [388, 441] on div "Container Default Default Default" at bounding box center [644, 435] width 949 height 43
click at [257, 501] on button "Default Theme" at bounding box center [235, 500] width 131 height 24
click at [467, 434] on div "Container Default" at bounding box center [644, 435] width 949 height 43
